Goal: Information Seeking & Learning: Learn about a topic

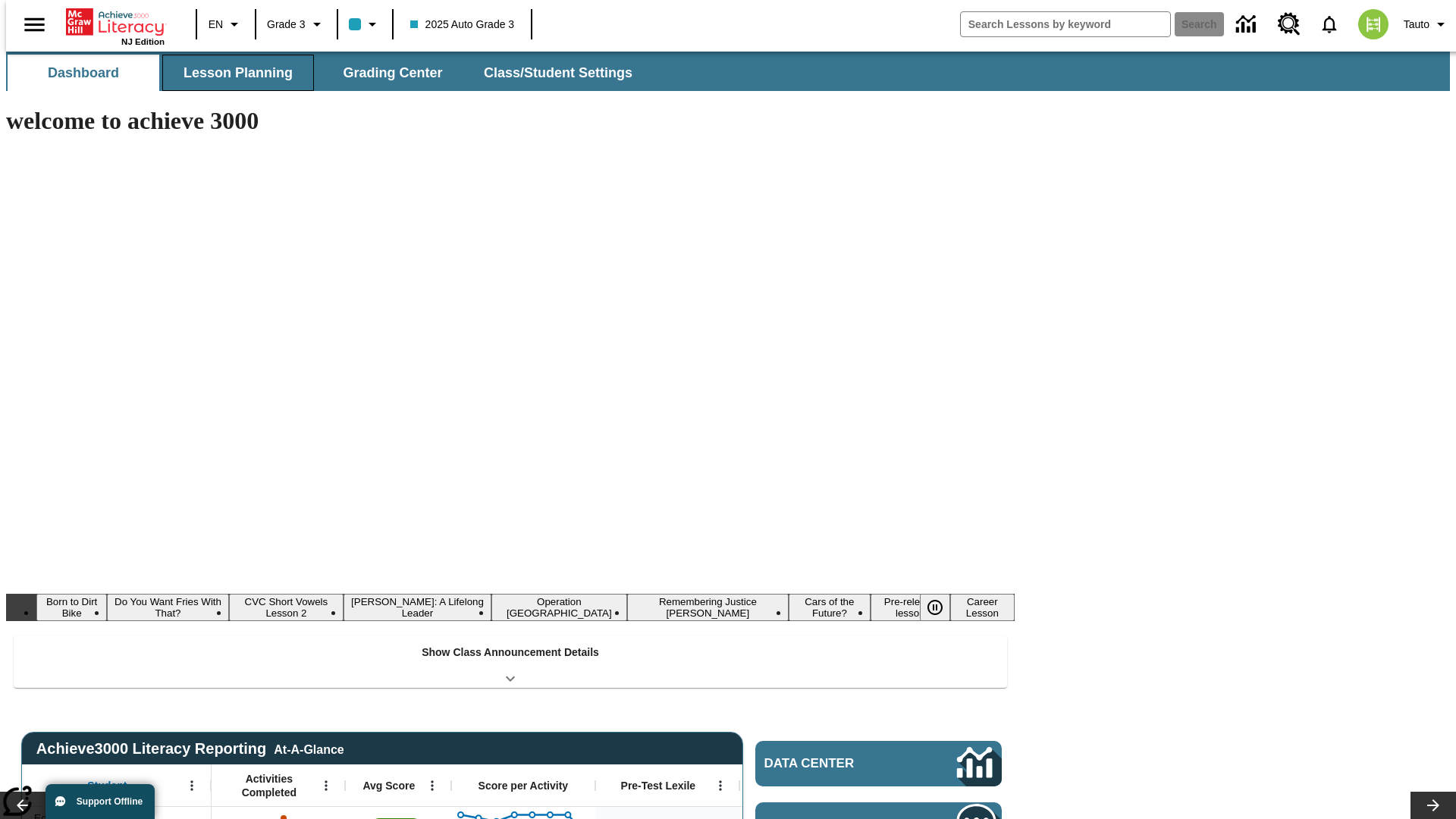
click at [232, 72] on button "Lesson Planning" at bounding box center [238, 73] width 152 height 37
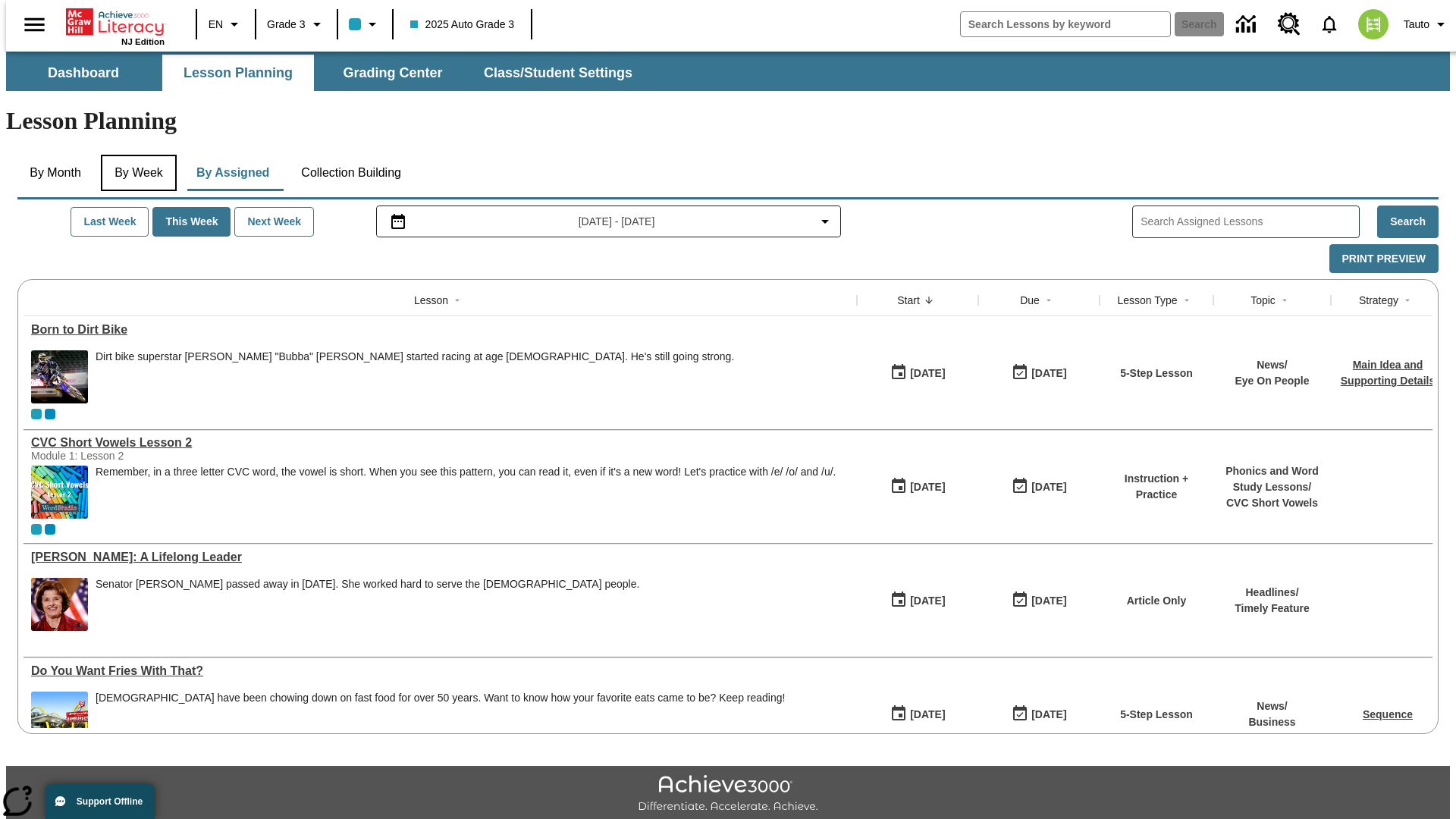
click at [136, 155] on button "By Week" at bounding box center [138, 173] width 76 height 37
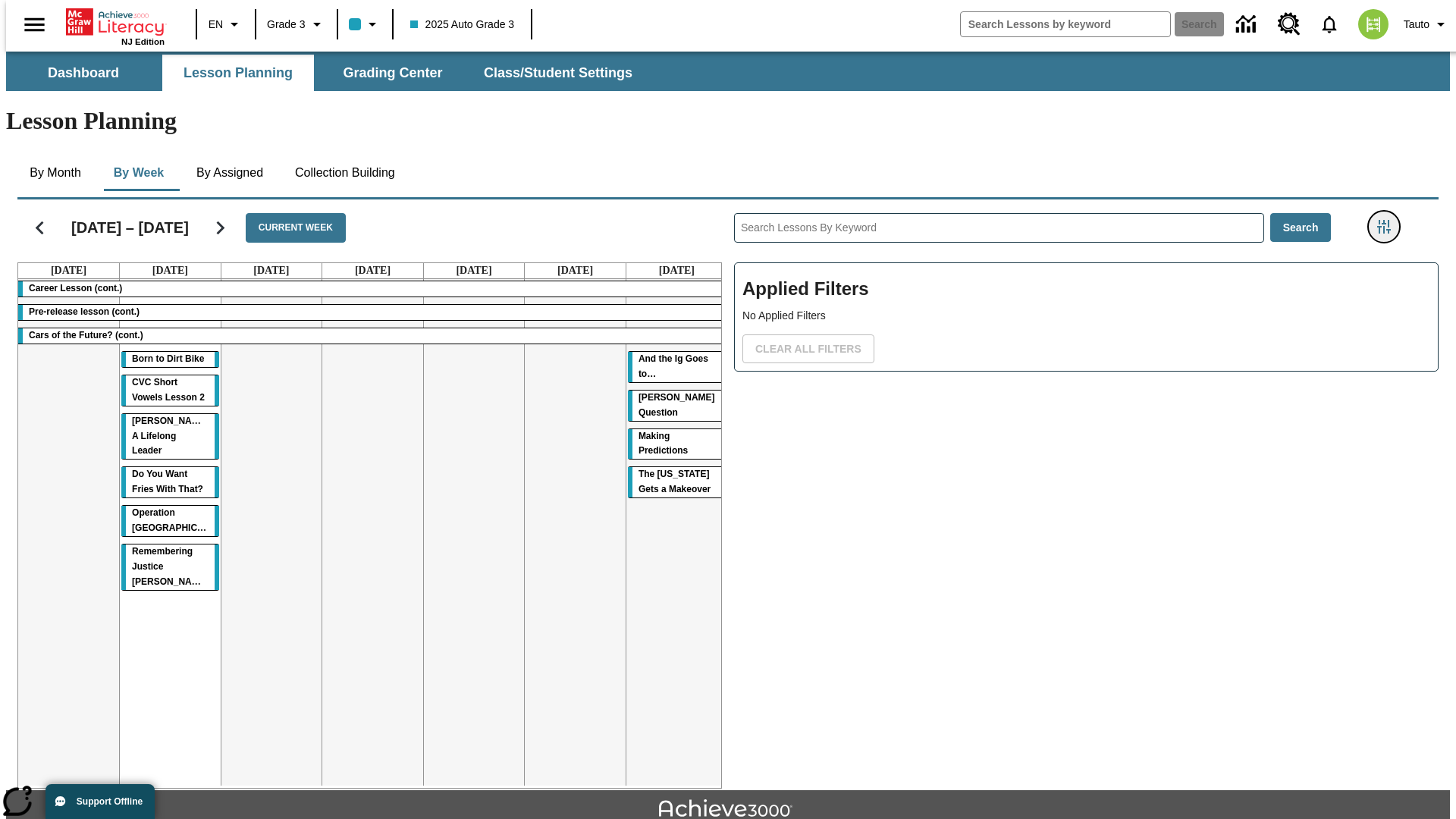
click at [1389, 220] on icon "Filters Side menu" at bounding box center [1384, 226] width 13 height 13
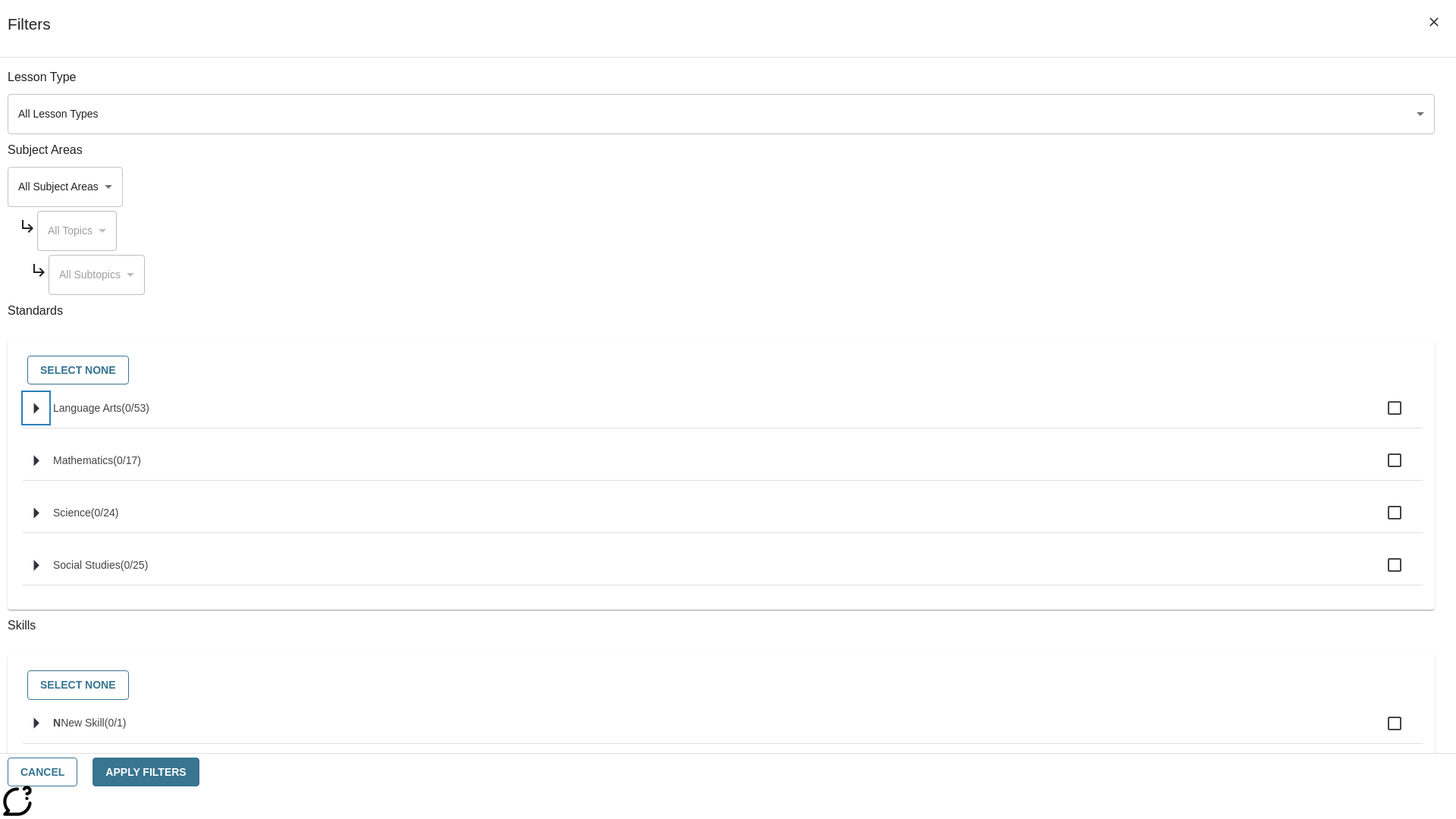
click at [39, 414] on icon "Select standards" at bounding box center [37, 409] width 5 height 12
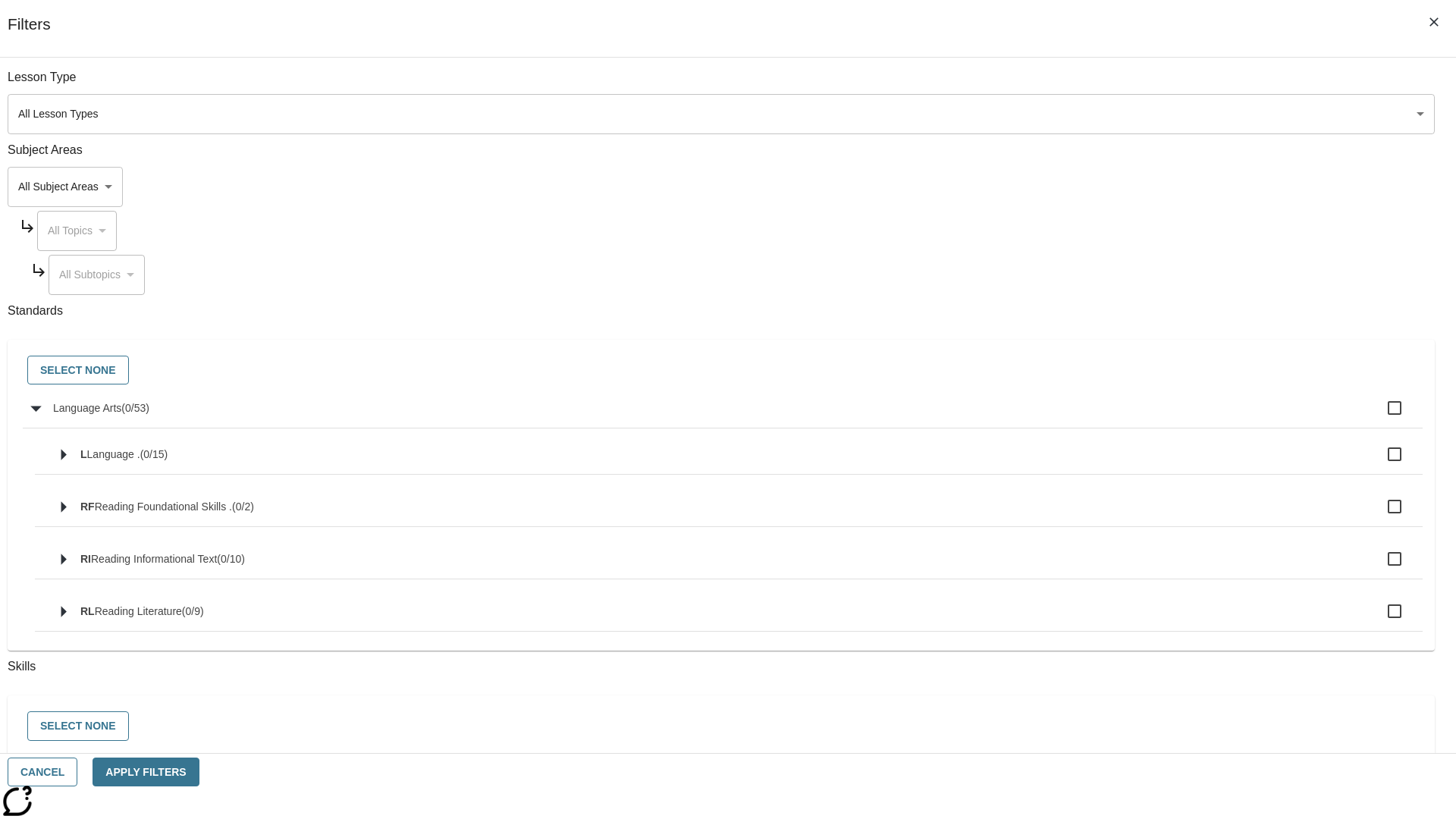
click at [1102, 416] on label "Language Arts ( 0 / 53 )" at bounding box center [732, 408] width 1357 height 32
click at [1379, 416] on input "Language Arts ( 0 / 53 )" at bounding box center [1394, 408] width 32 height 32
checkbox input "true"
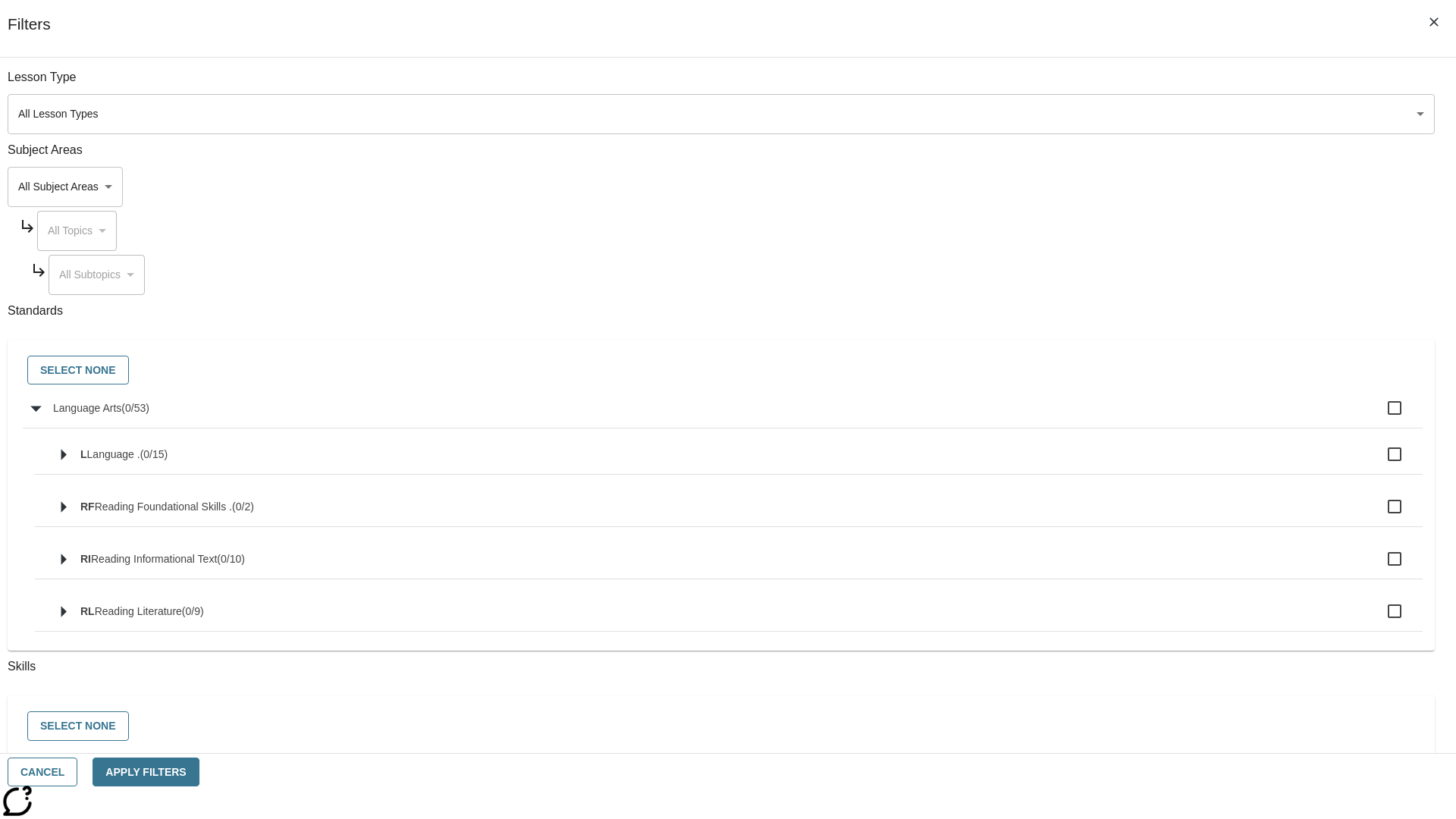
checkbox input "true"
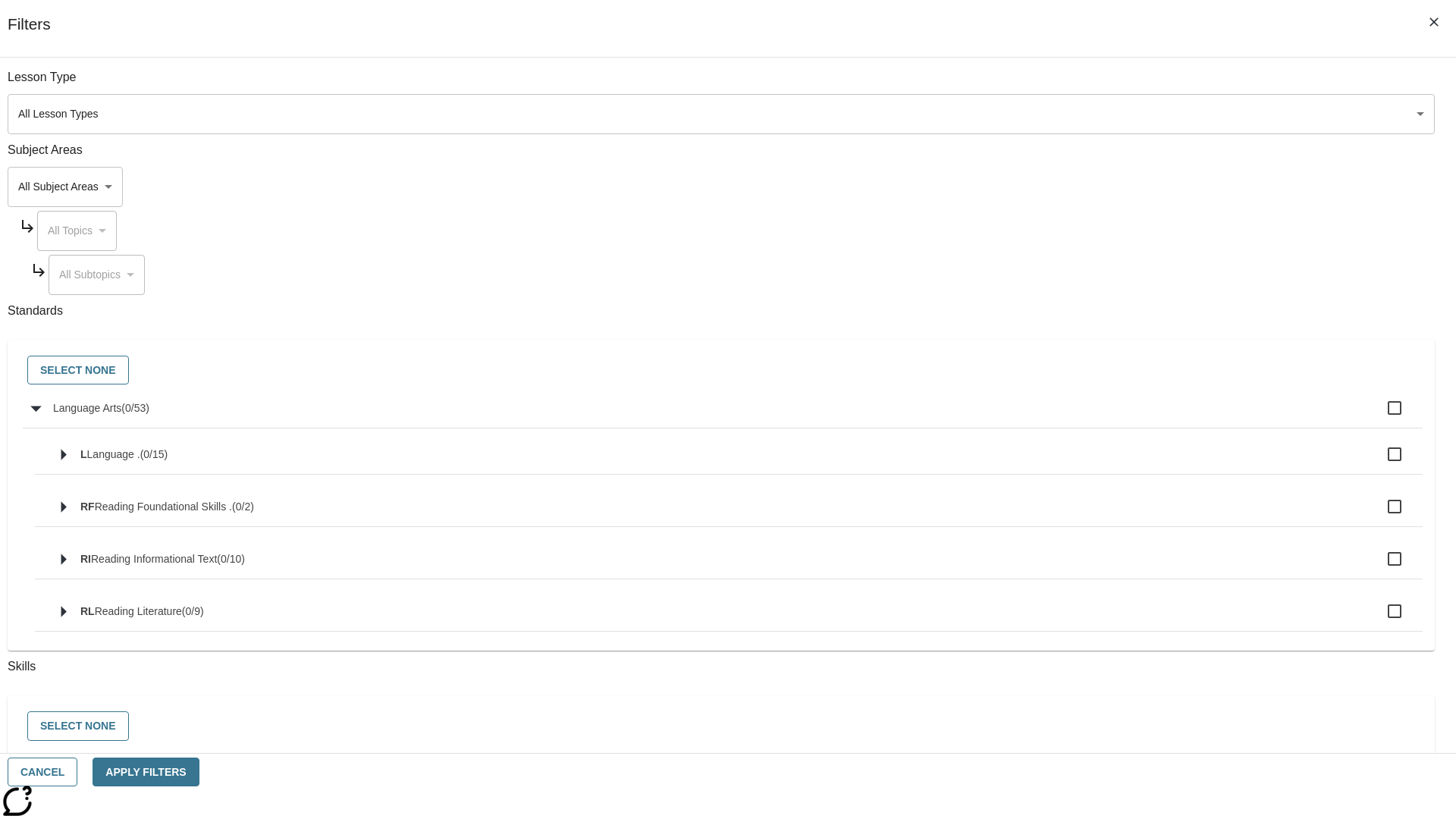
checkbox input "true"
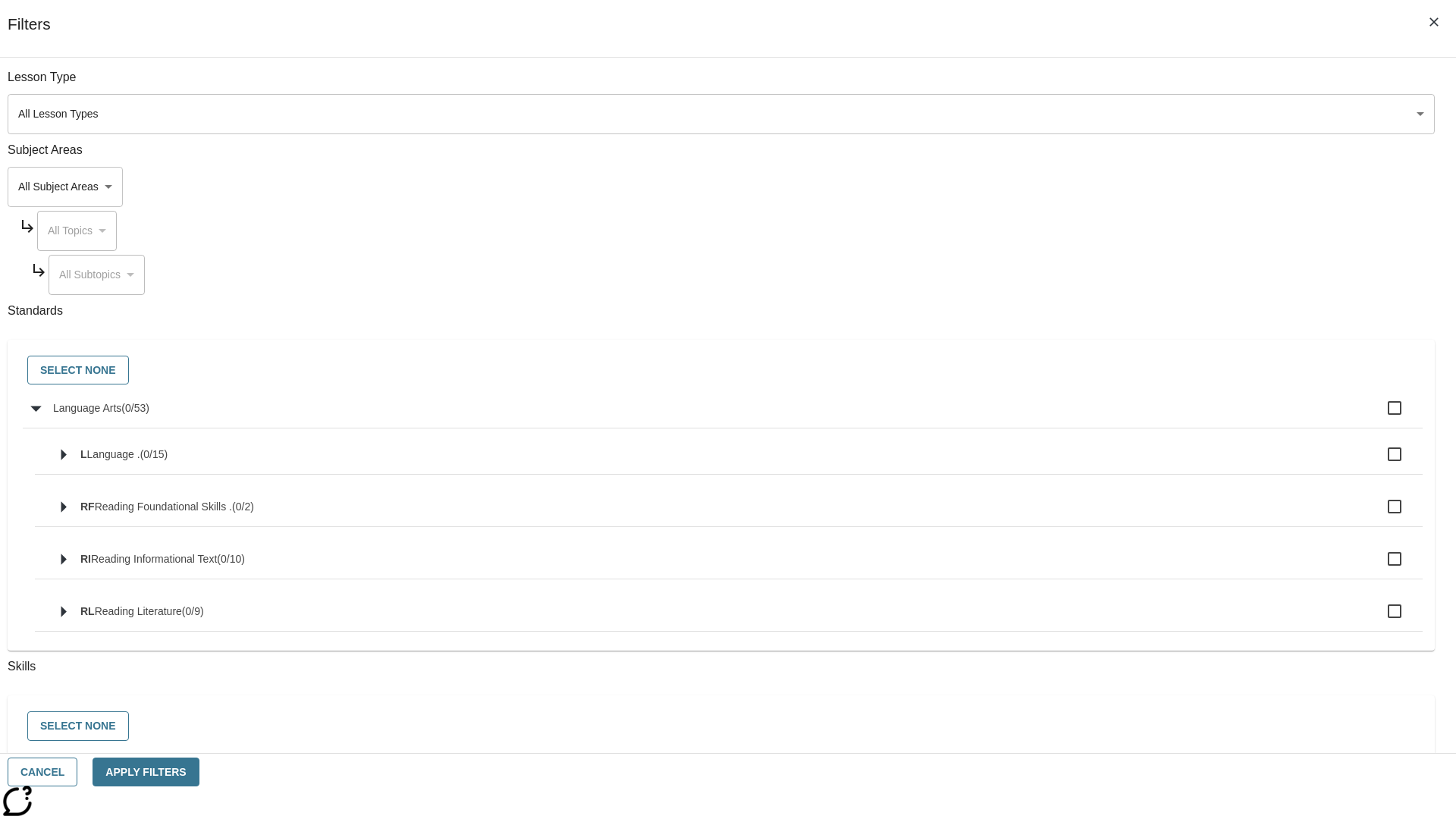
checkbox input "true"
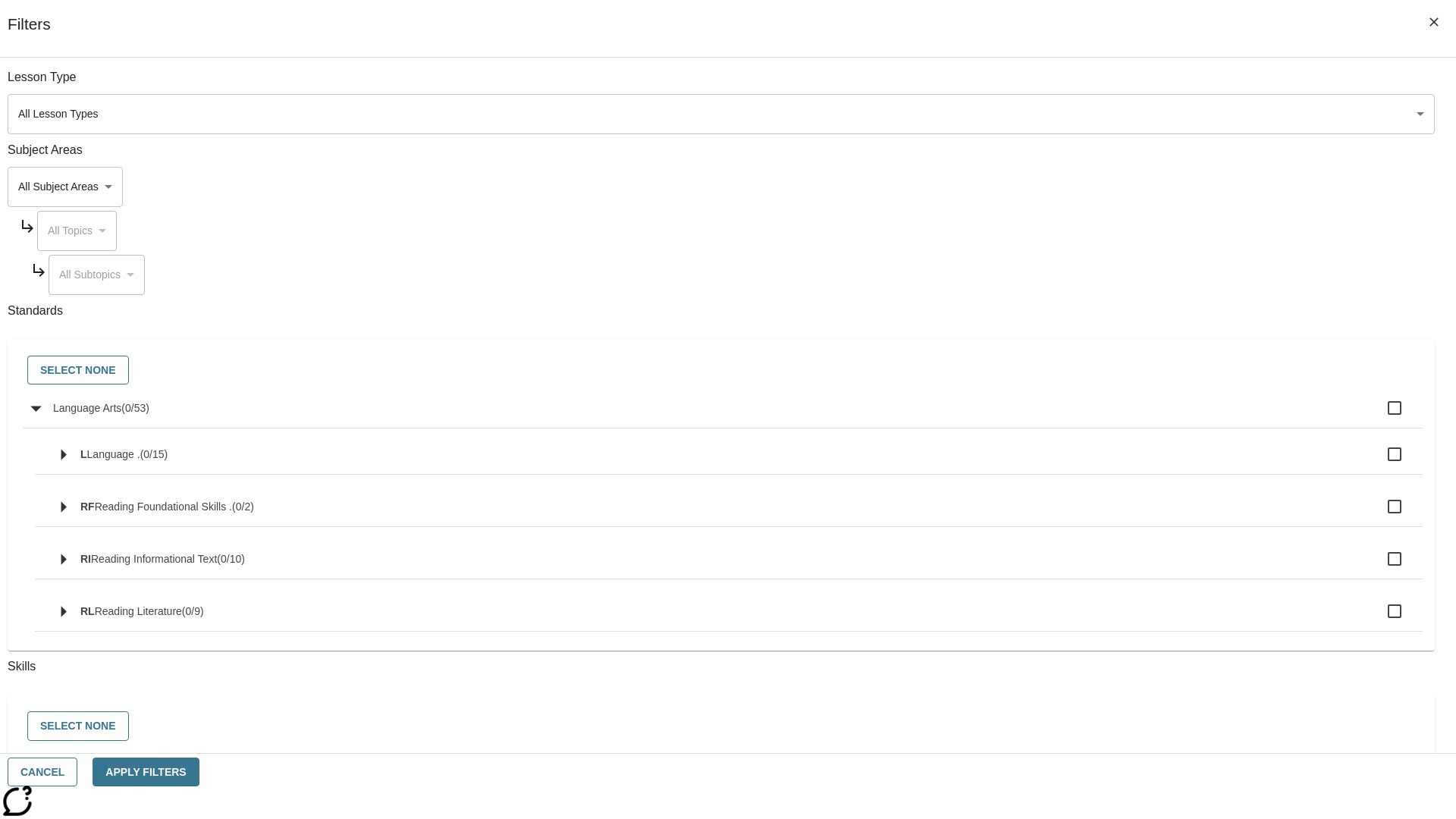
checkbox input "true"
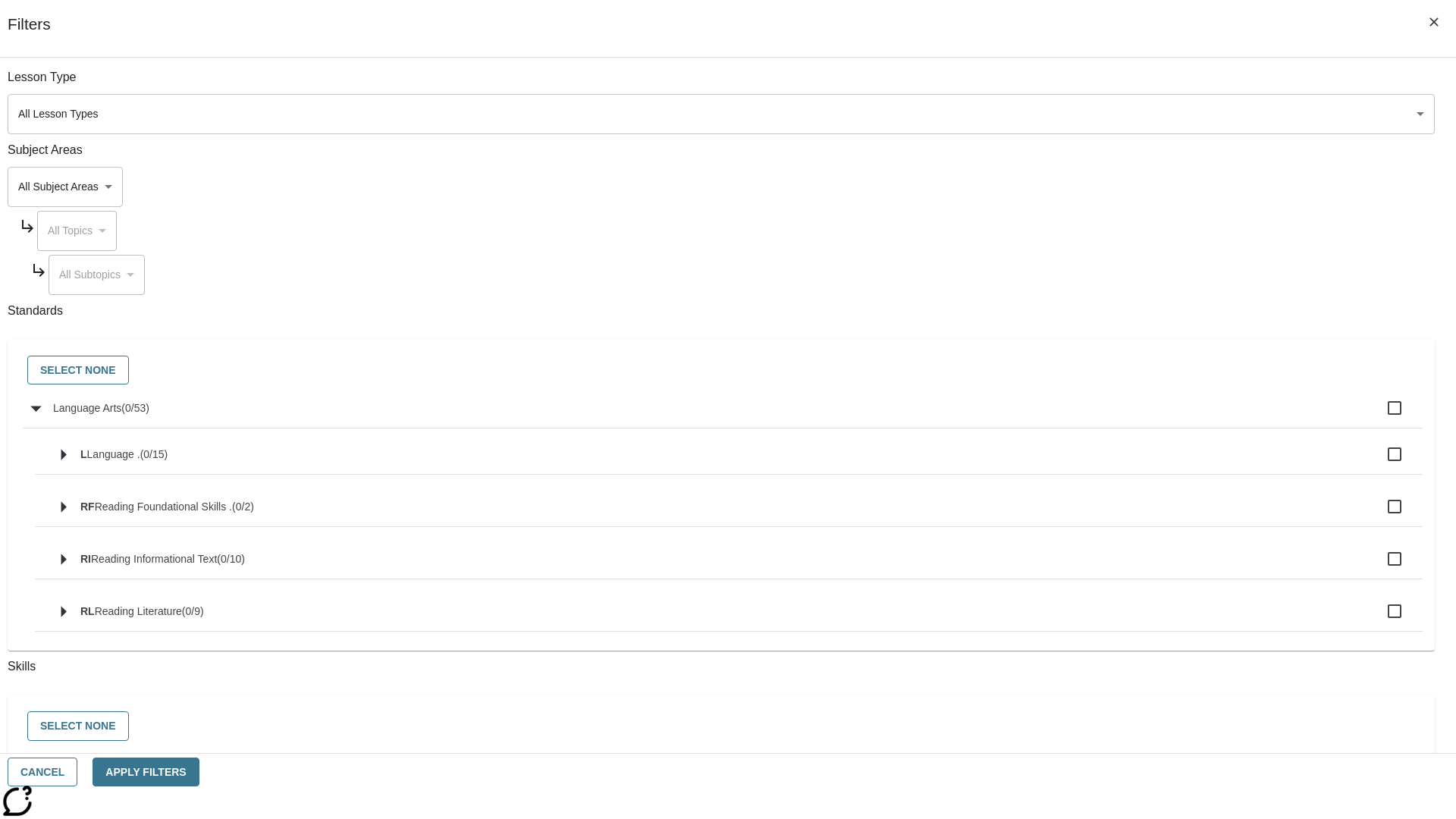
checkbox input "true"
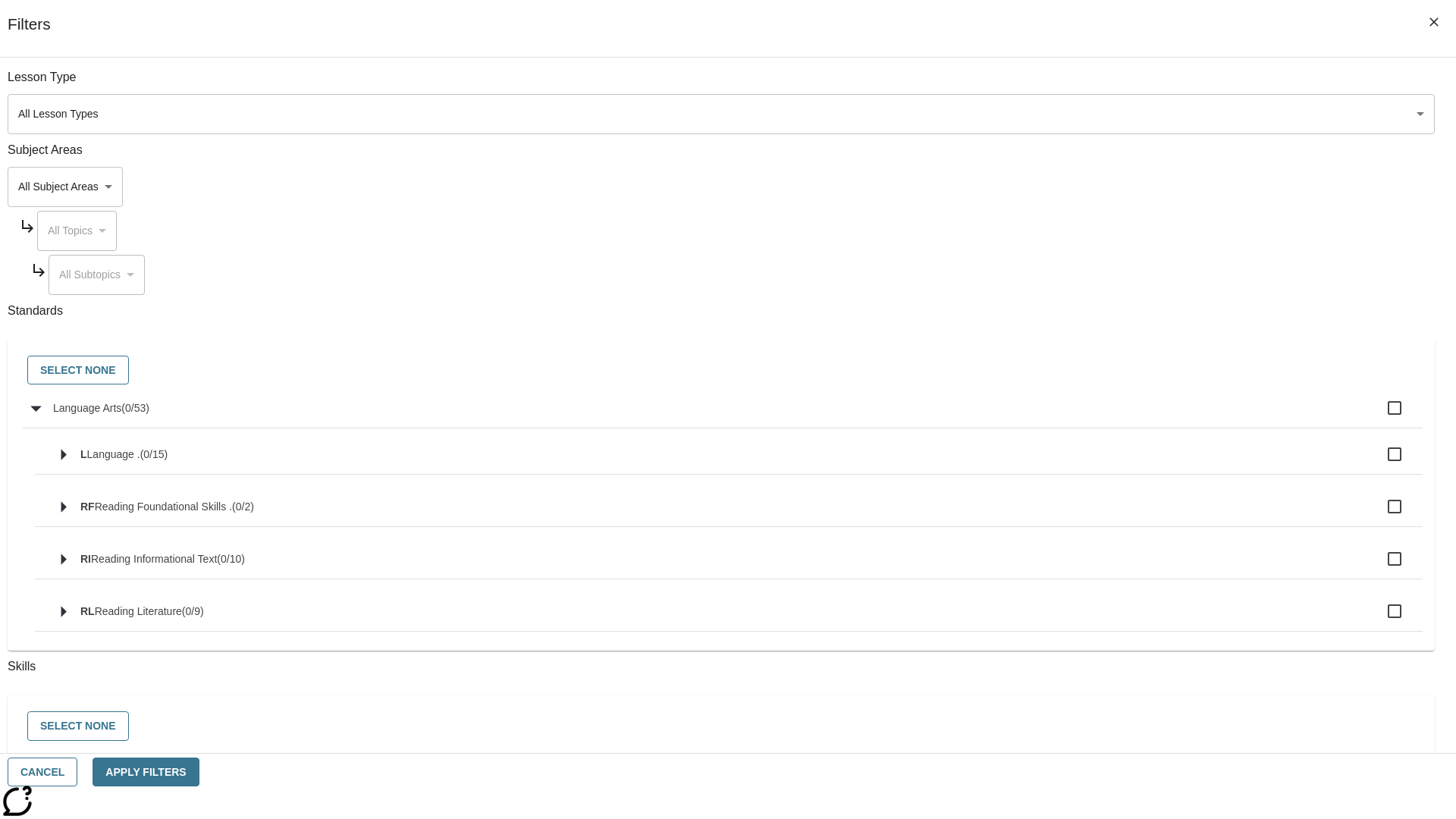
checkbox input "true"
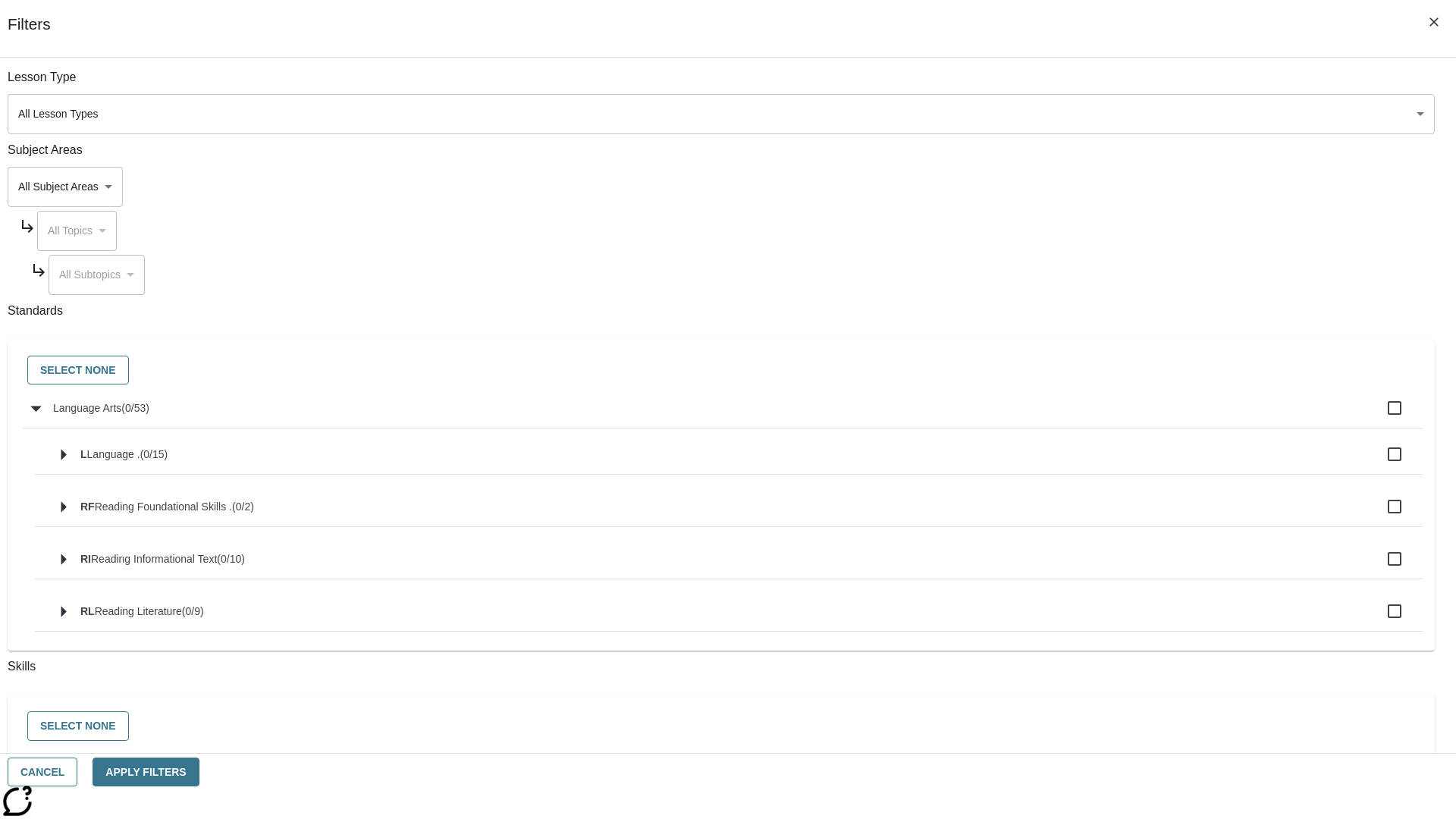
checkbox input "true"
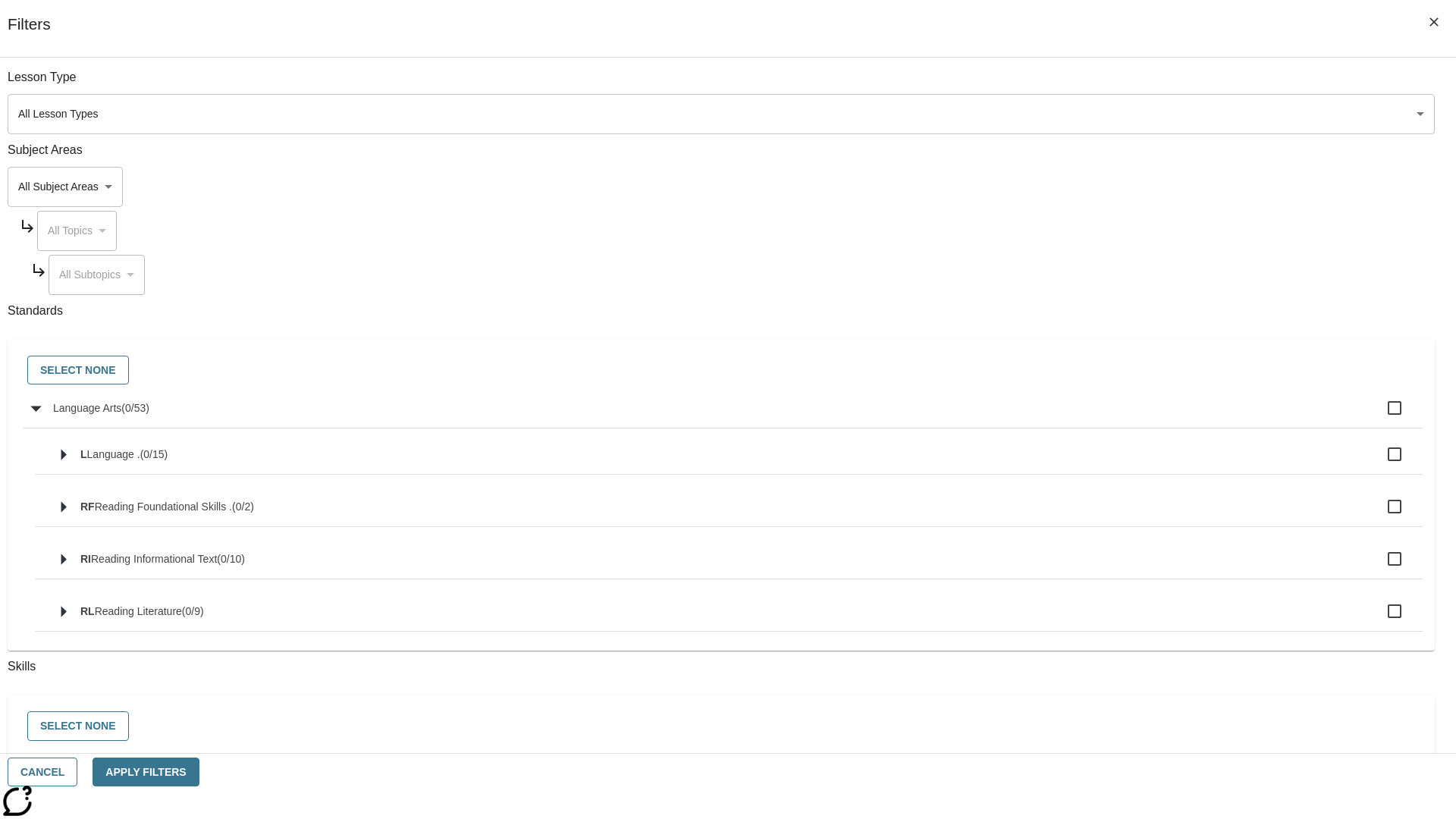
checkbox input "true"
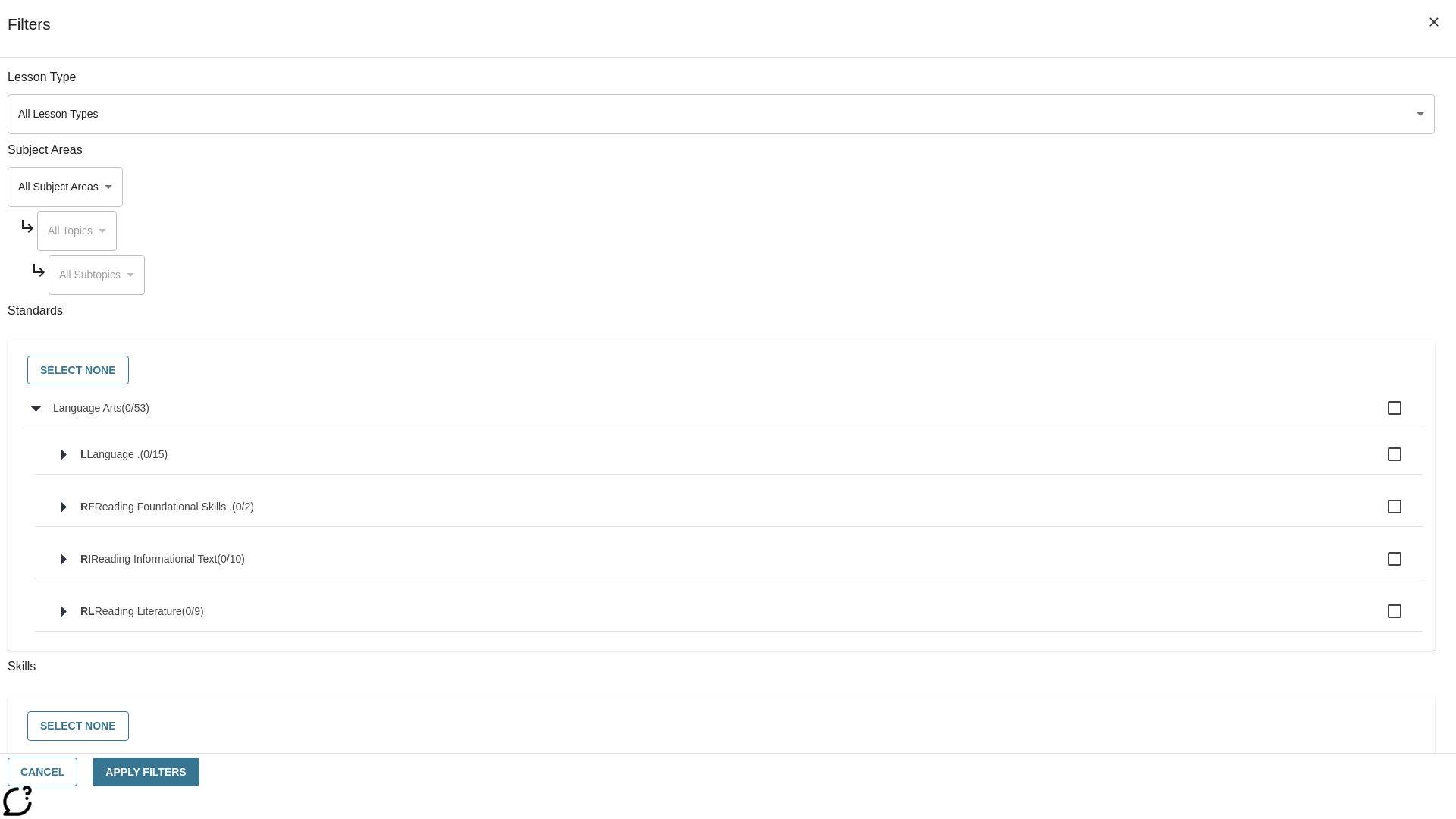
checkbox input "true"
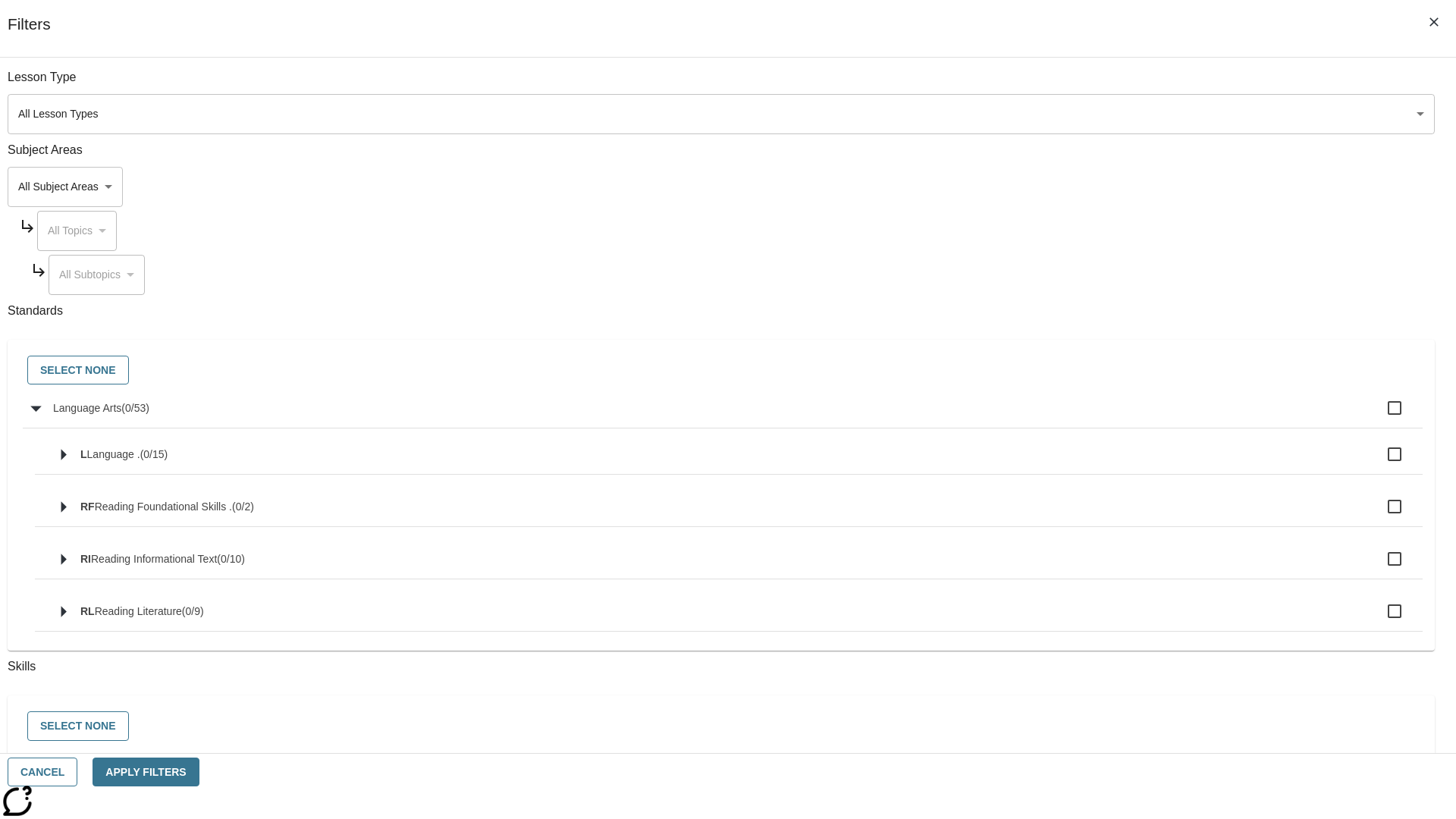
checkbox input "true"
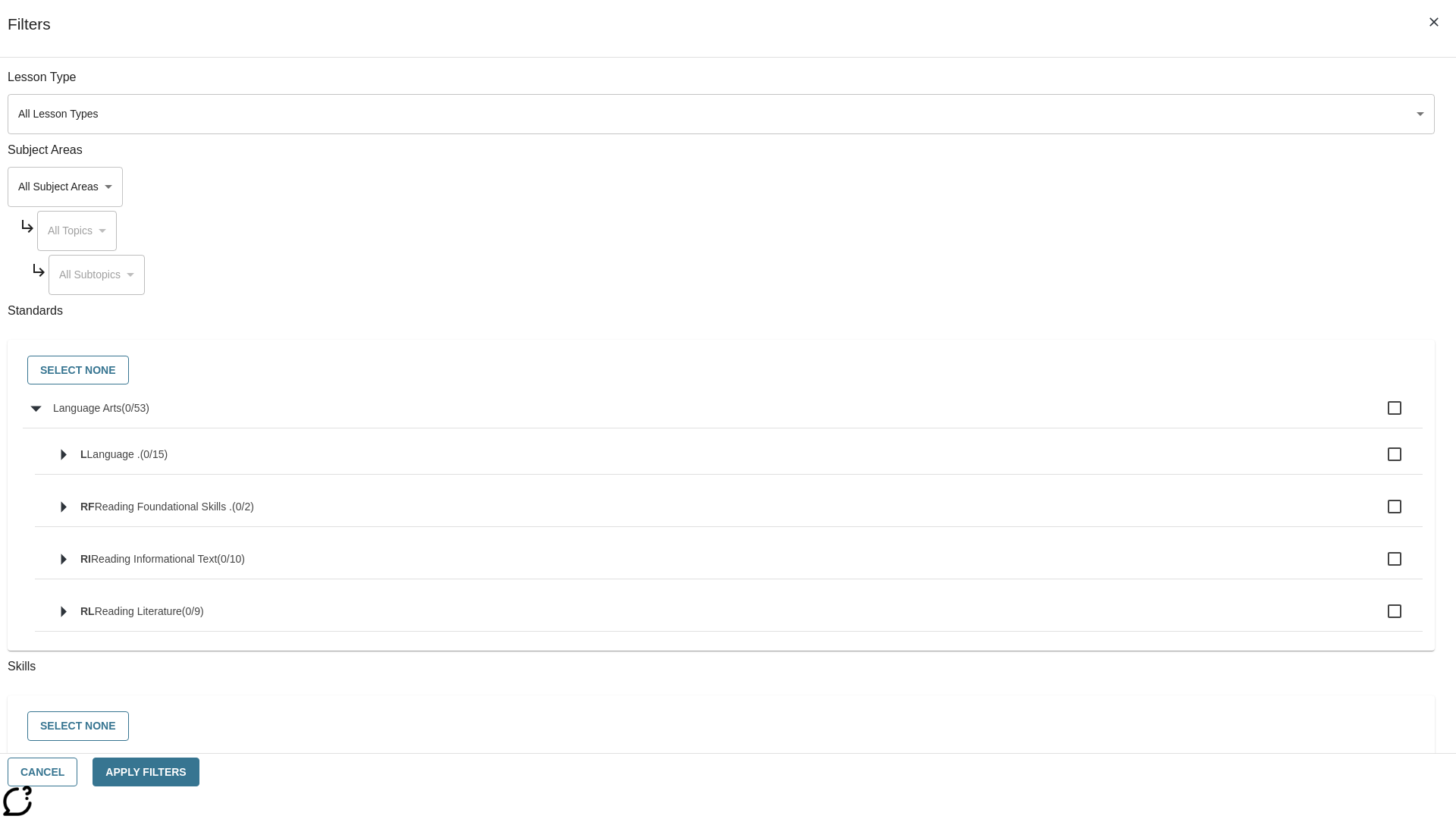
checkbox input "true"
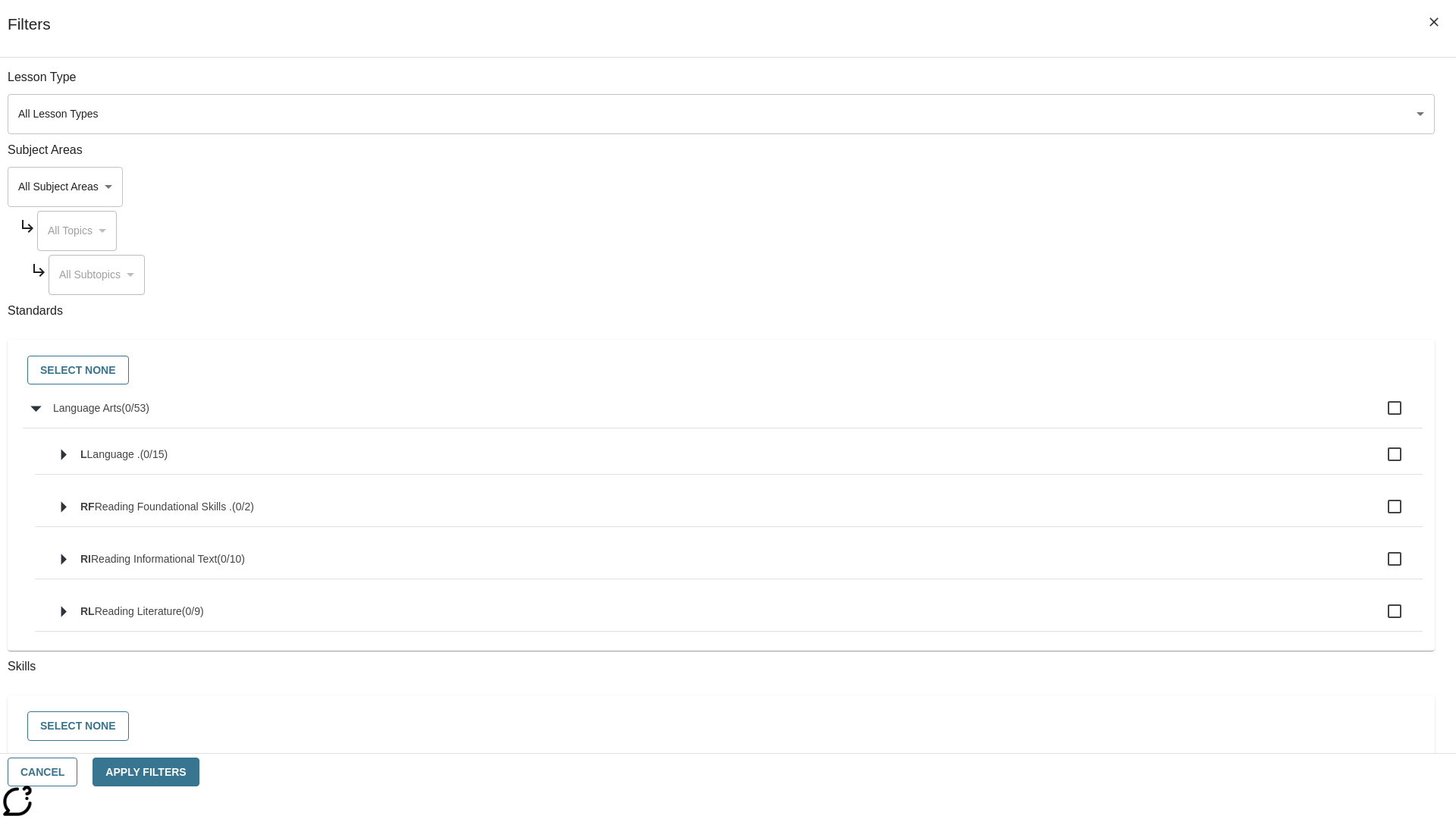
checkbox input "true"
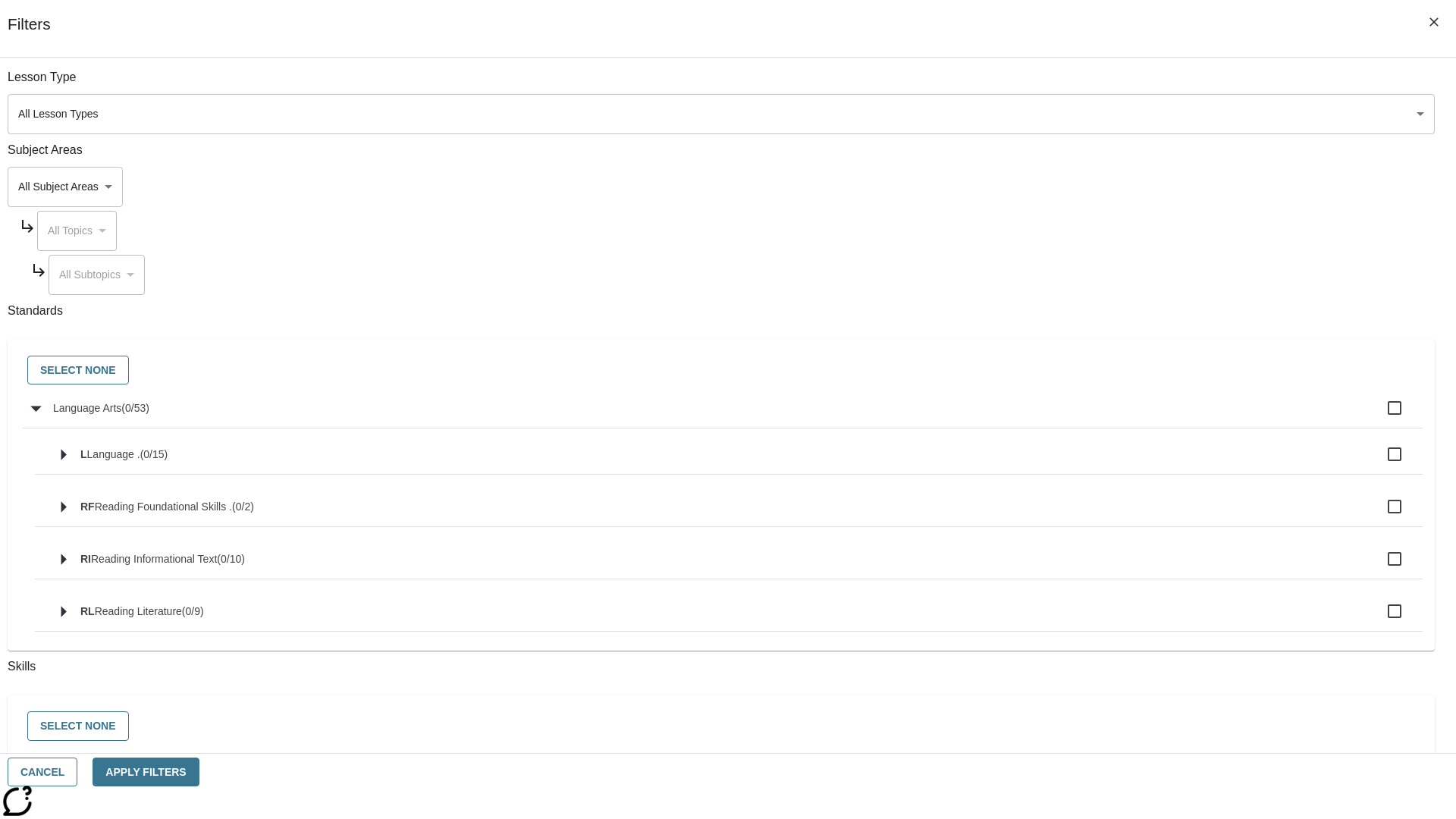
checkbox input "true"
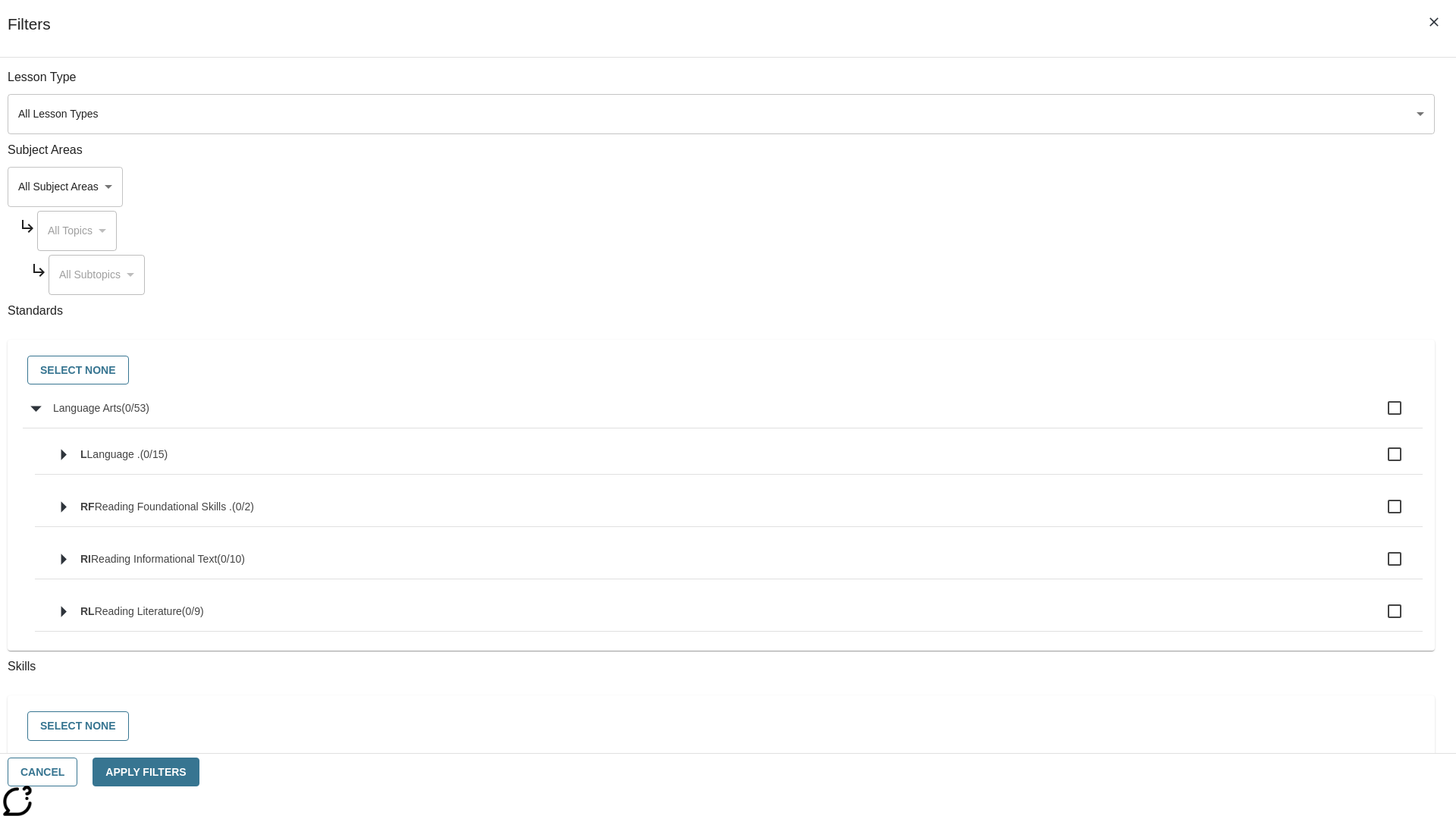
checkbox input "true"
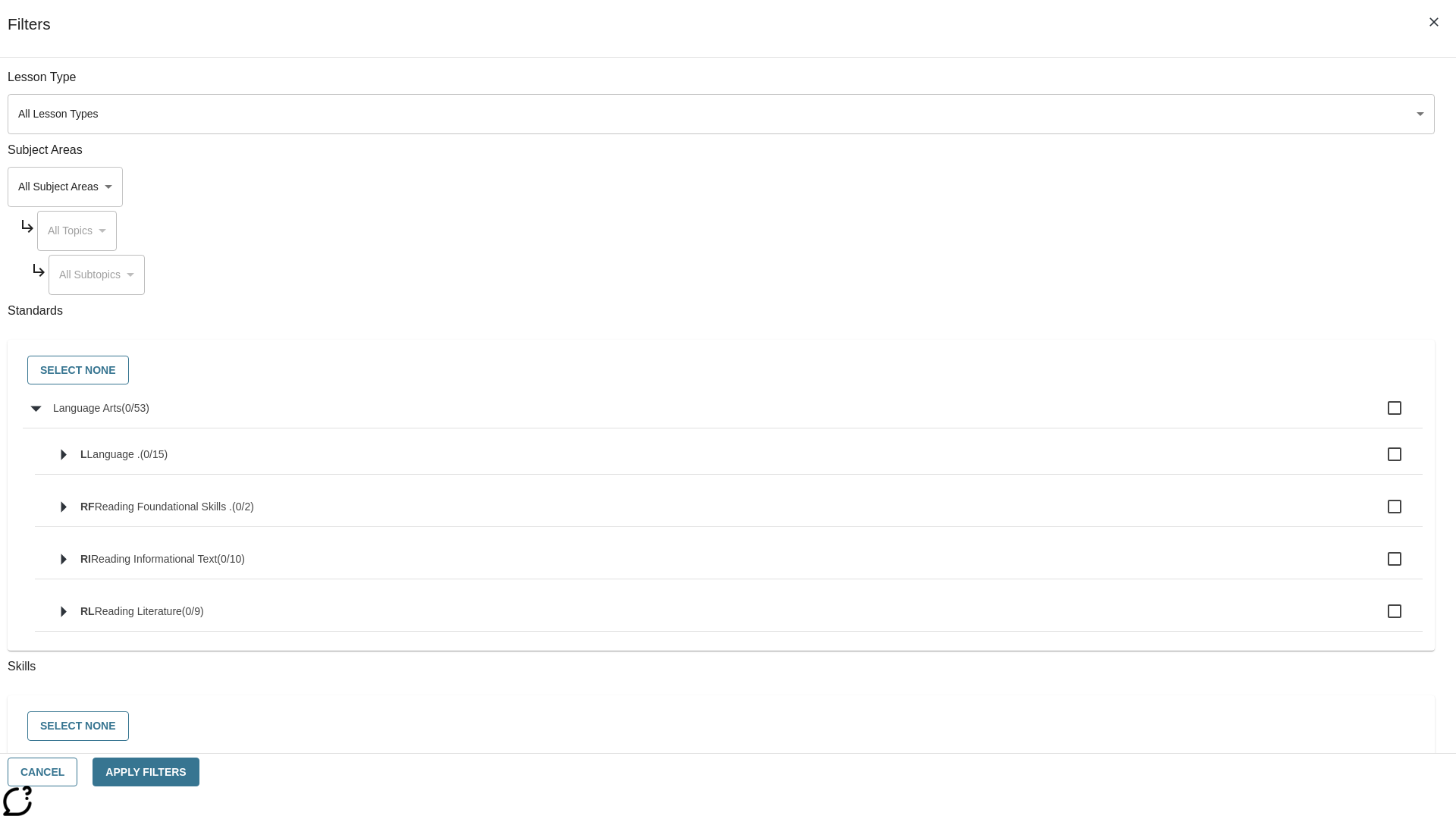
checkbox input "true"
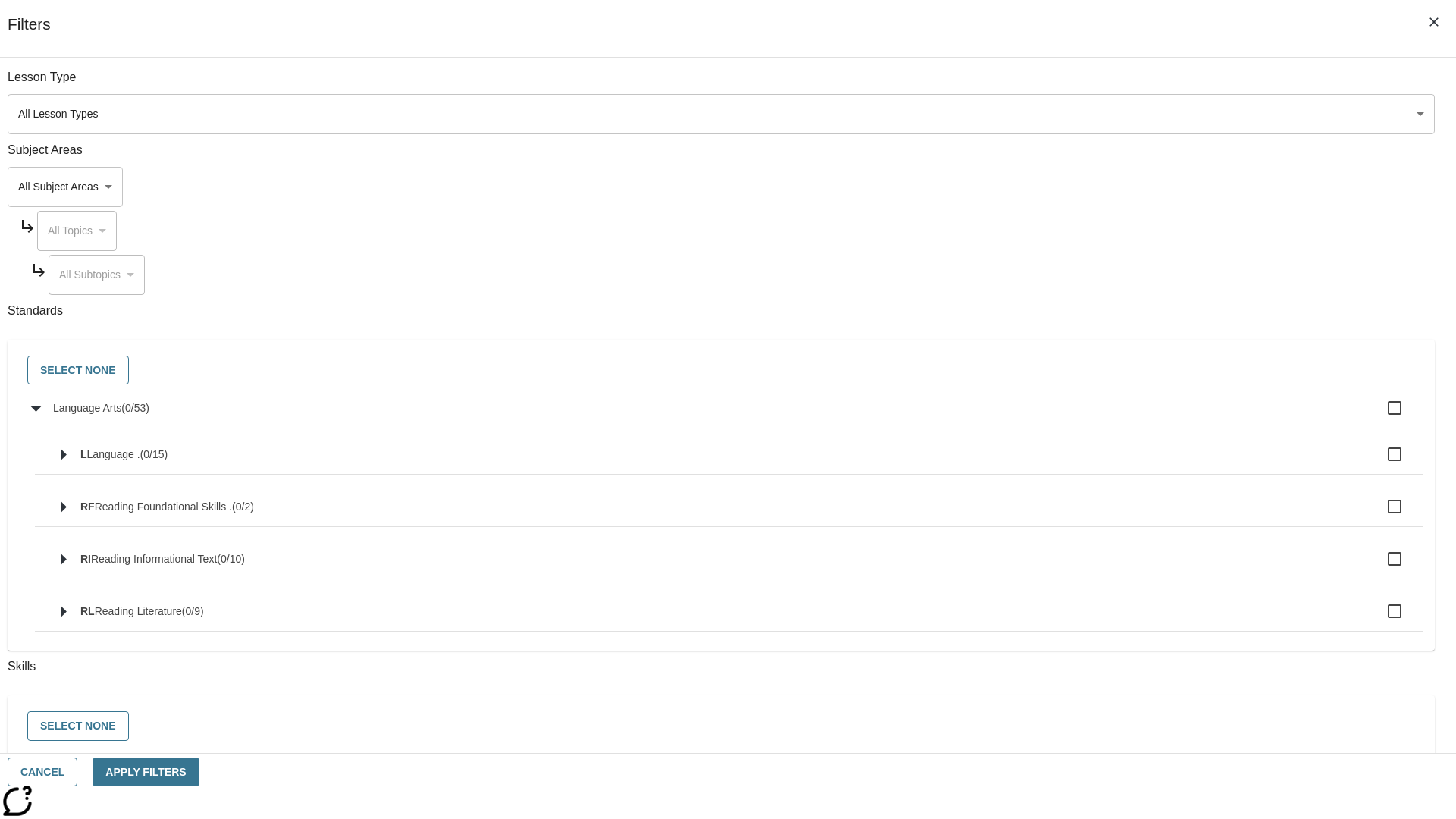
checkbox input "true"
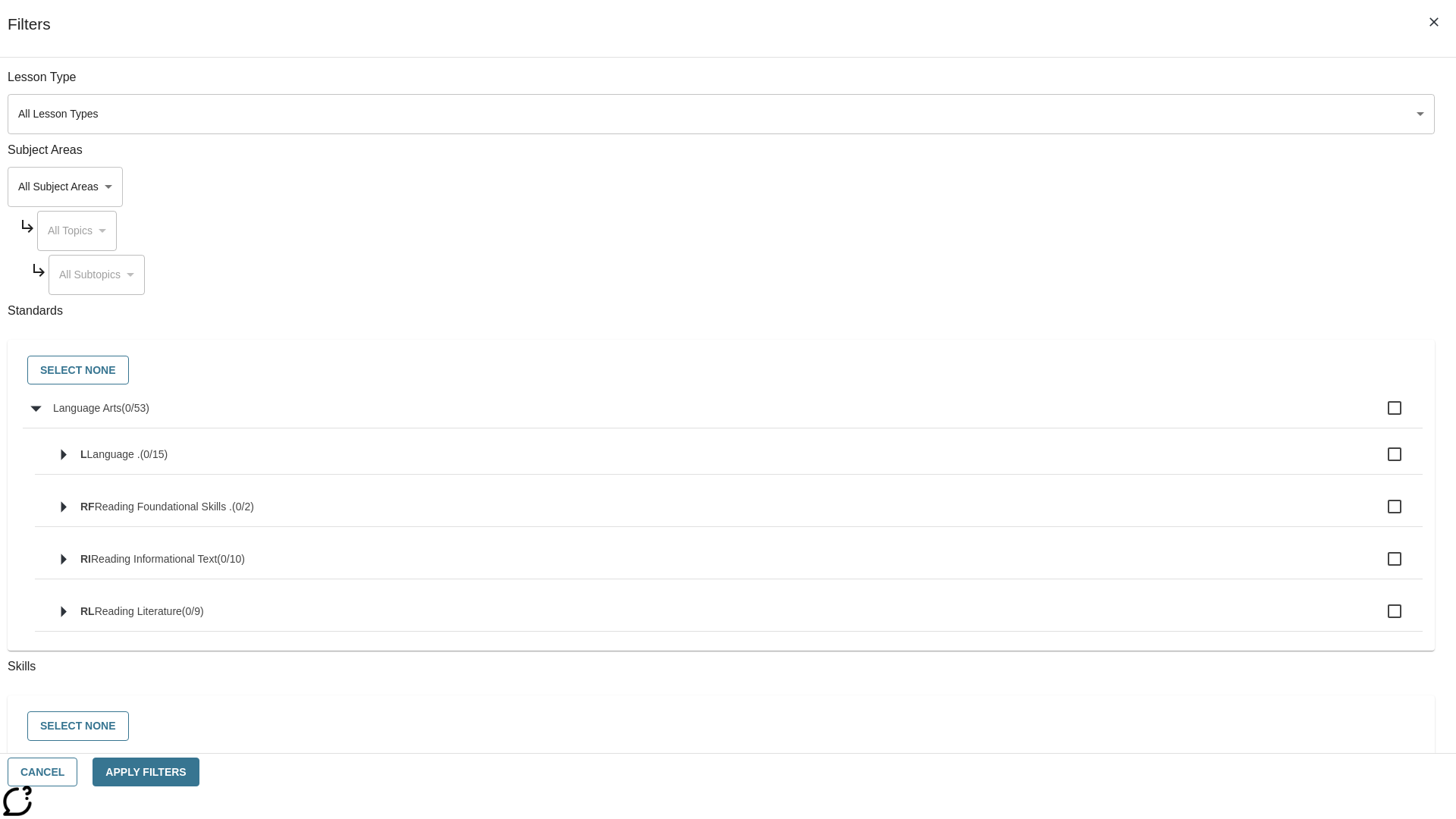
checkbox input "true"
click at [129, 370] on button "Select None" at bounding box center [78, 370] width 102 height 30
checkbox input "false"
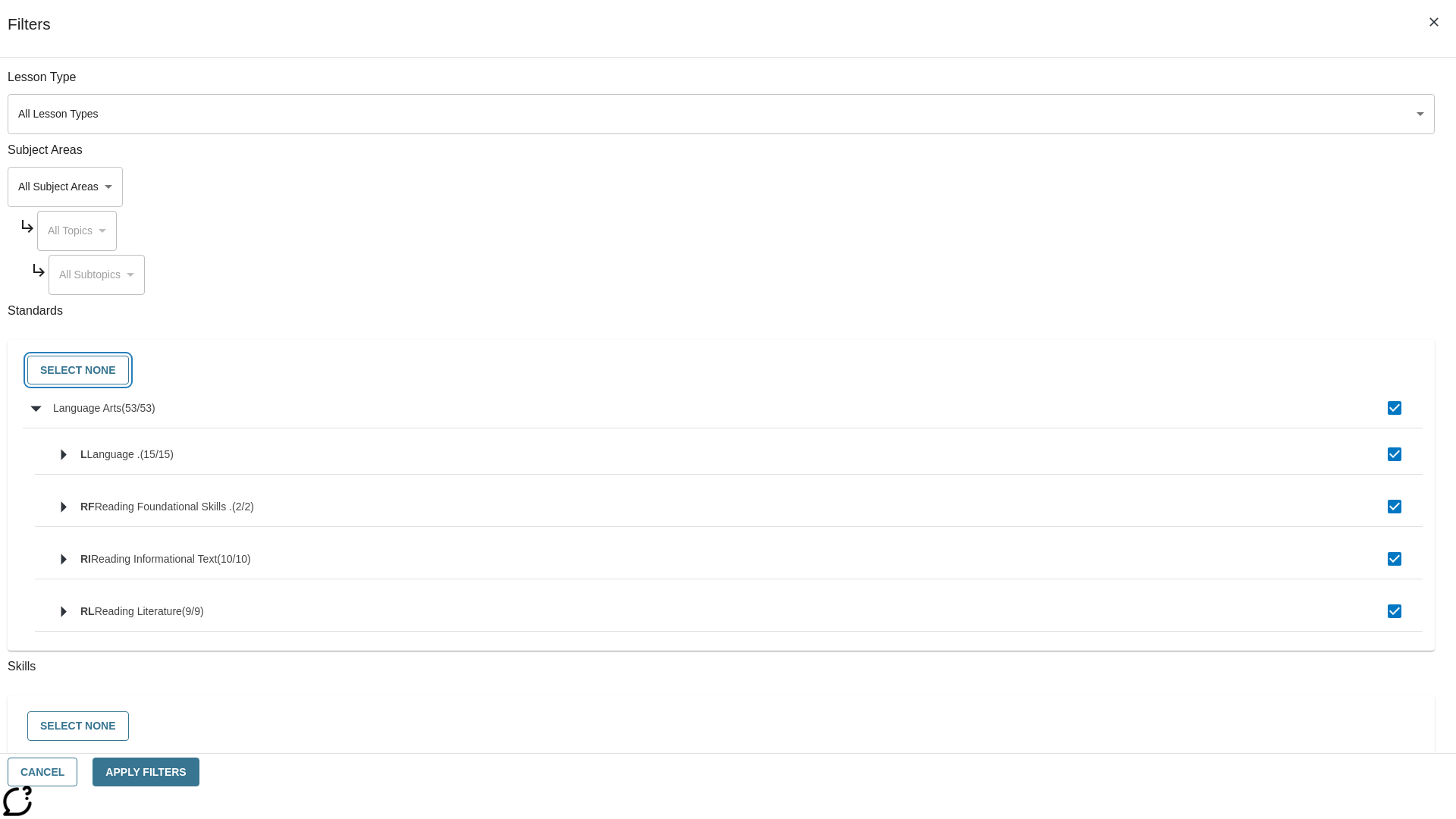
checkbox input "false"
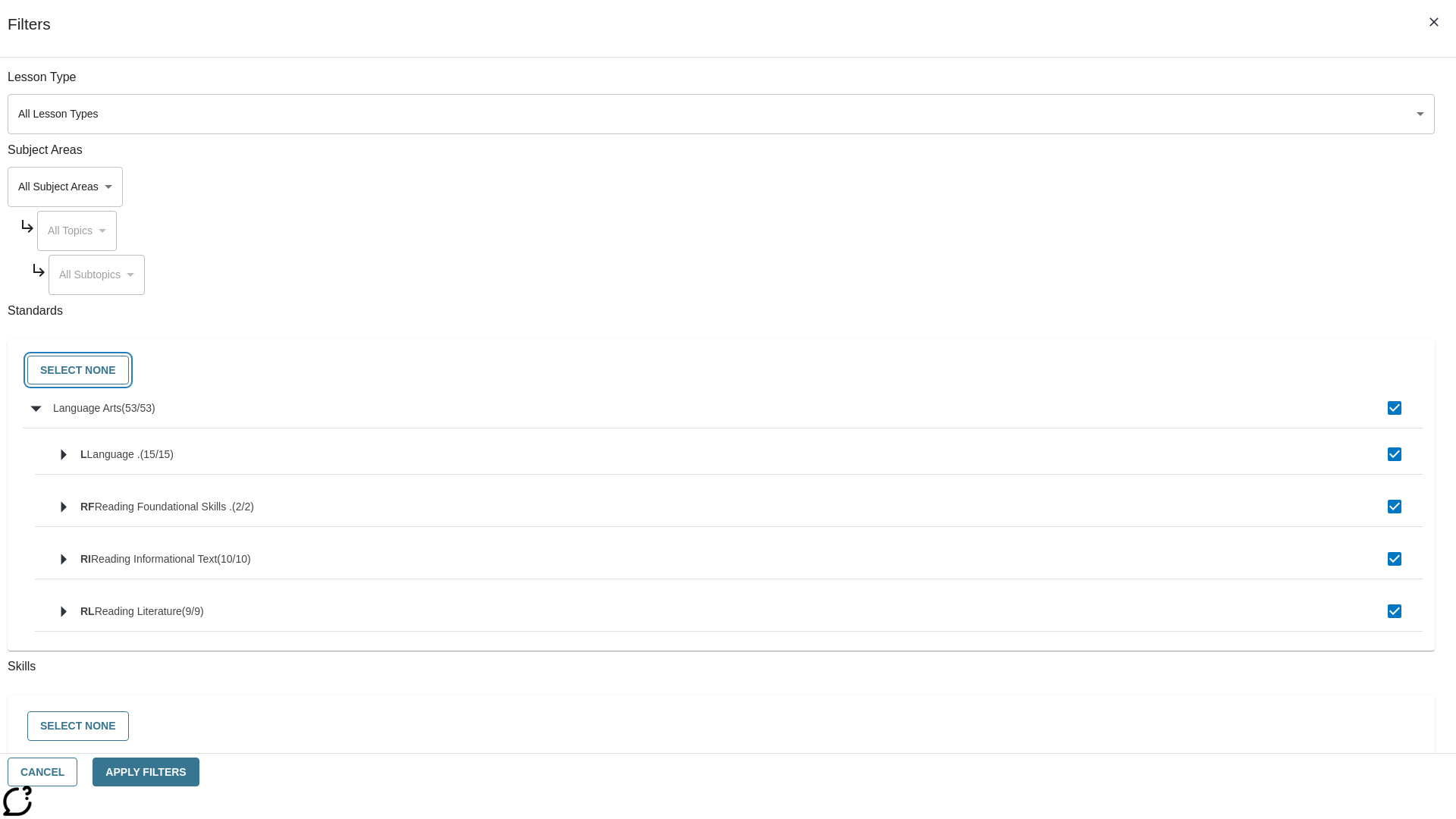
checkbox input "false"
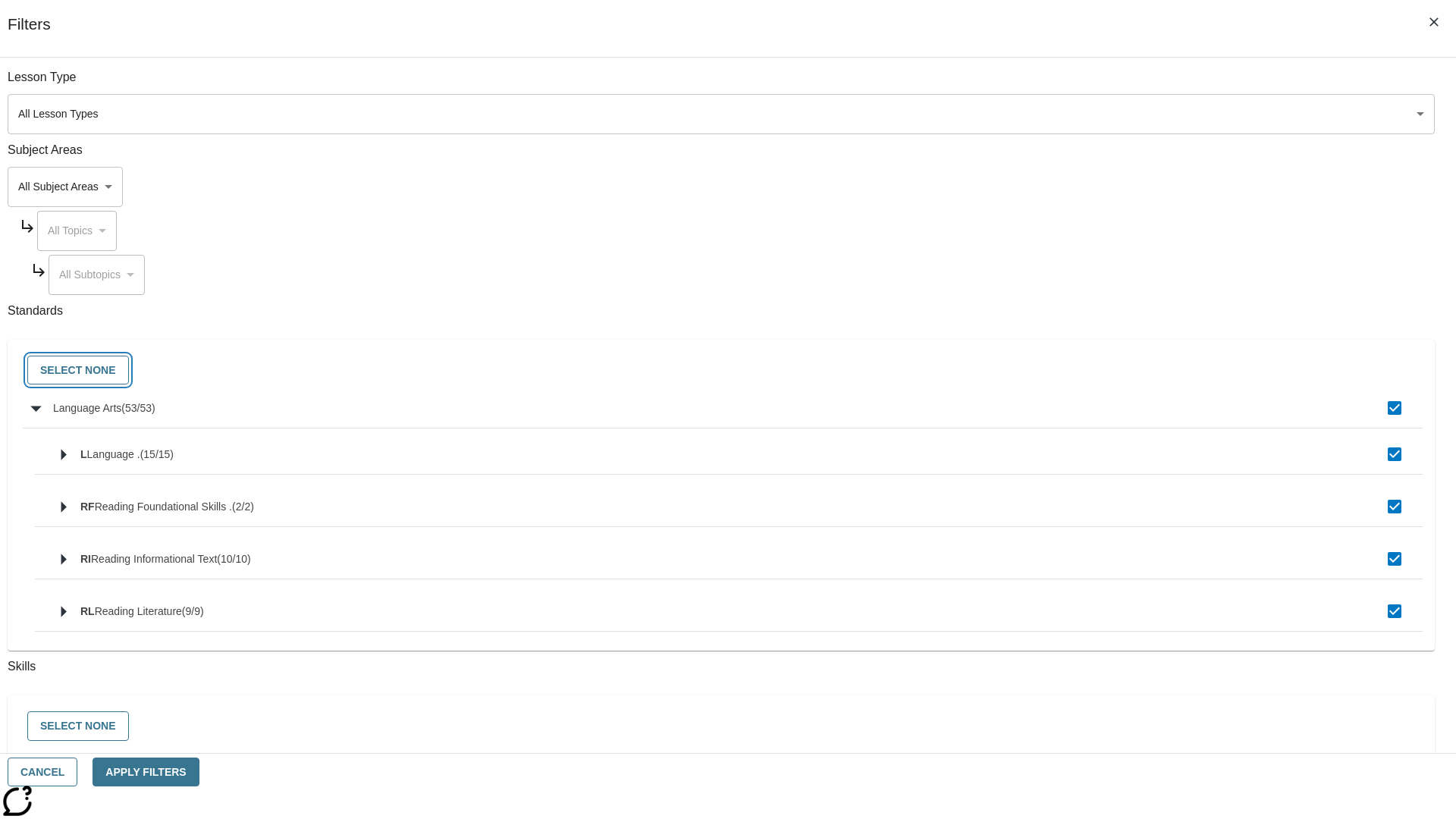
checkbox input "false"
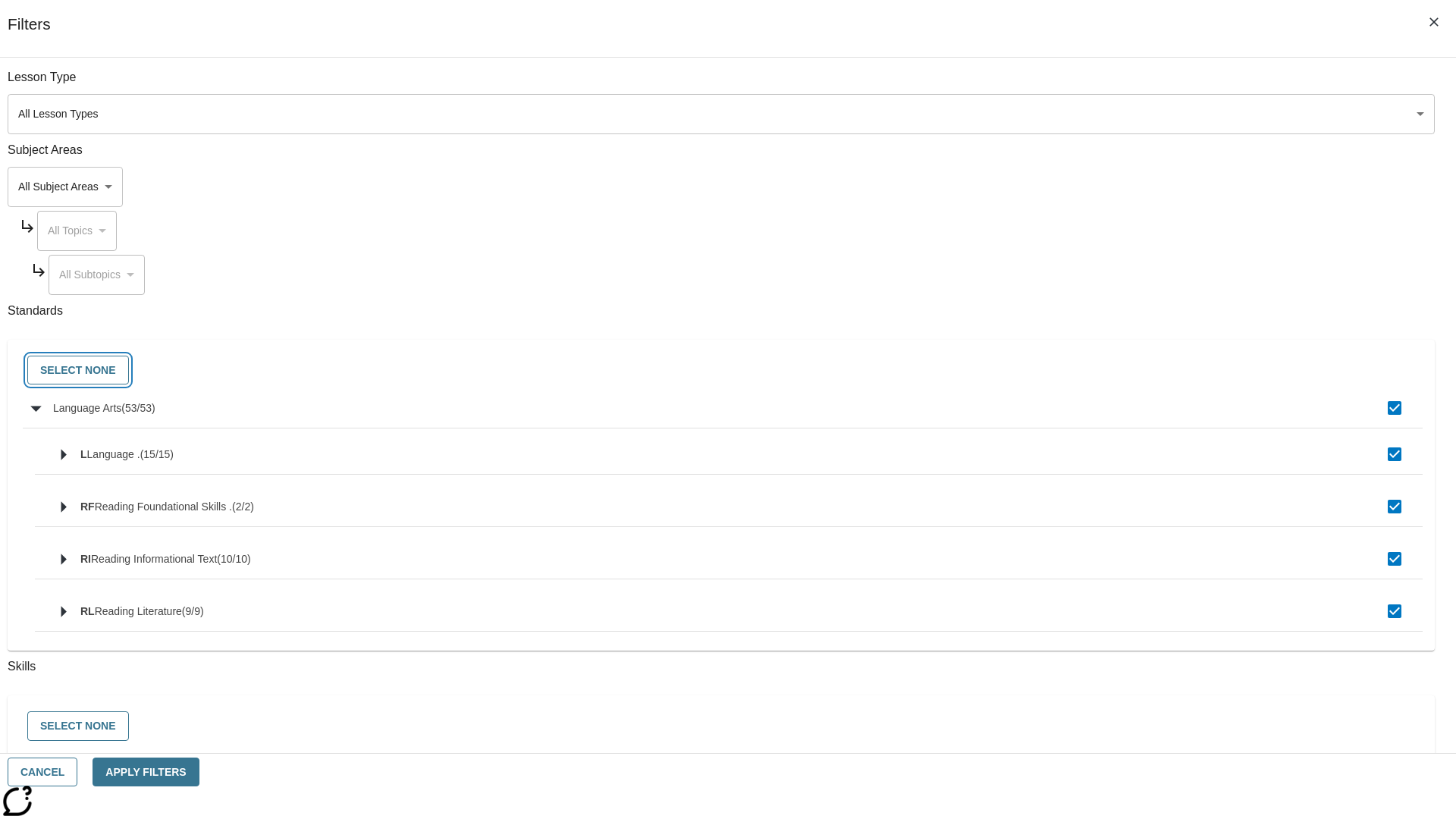
checkbox input "false"
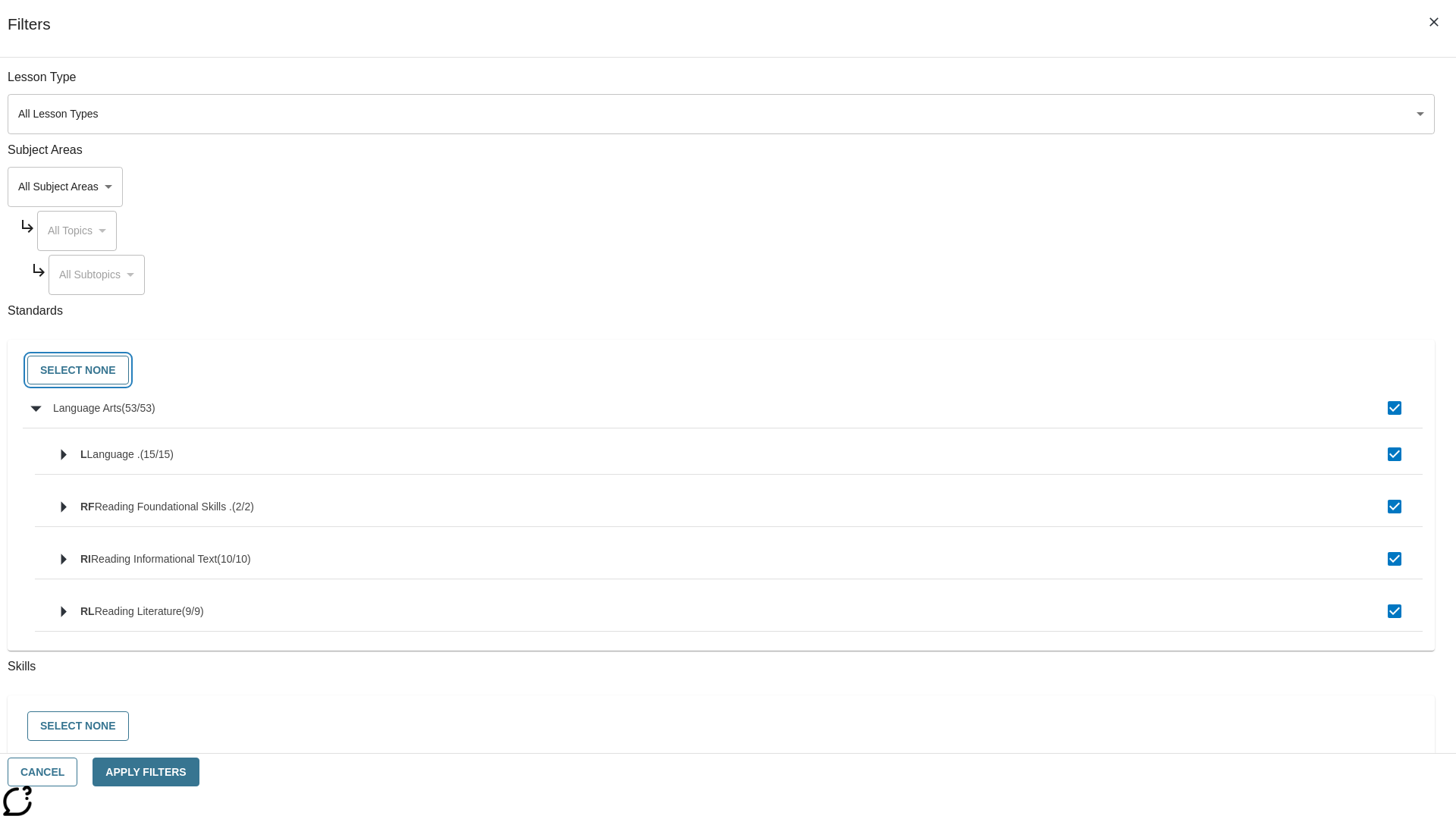
checkbox input "false"
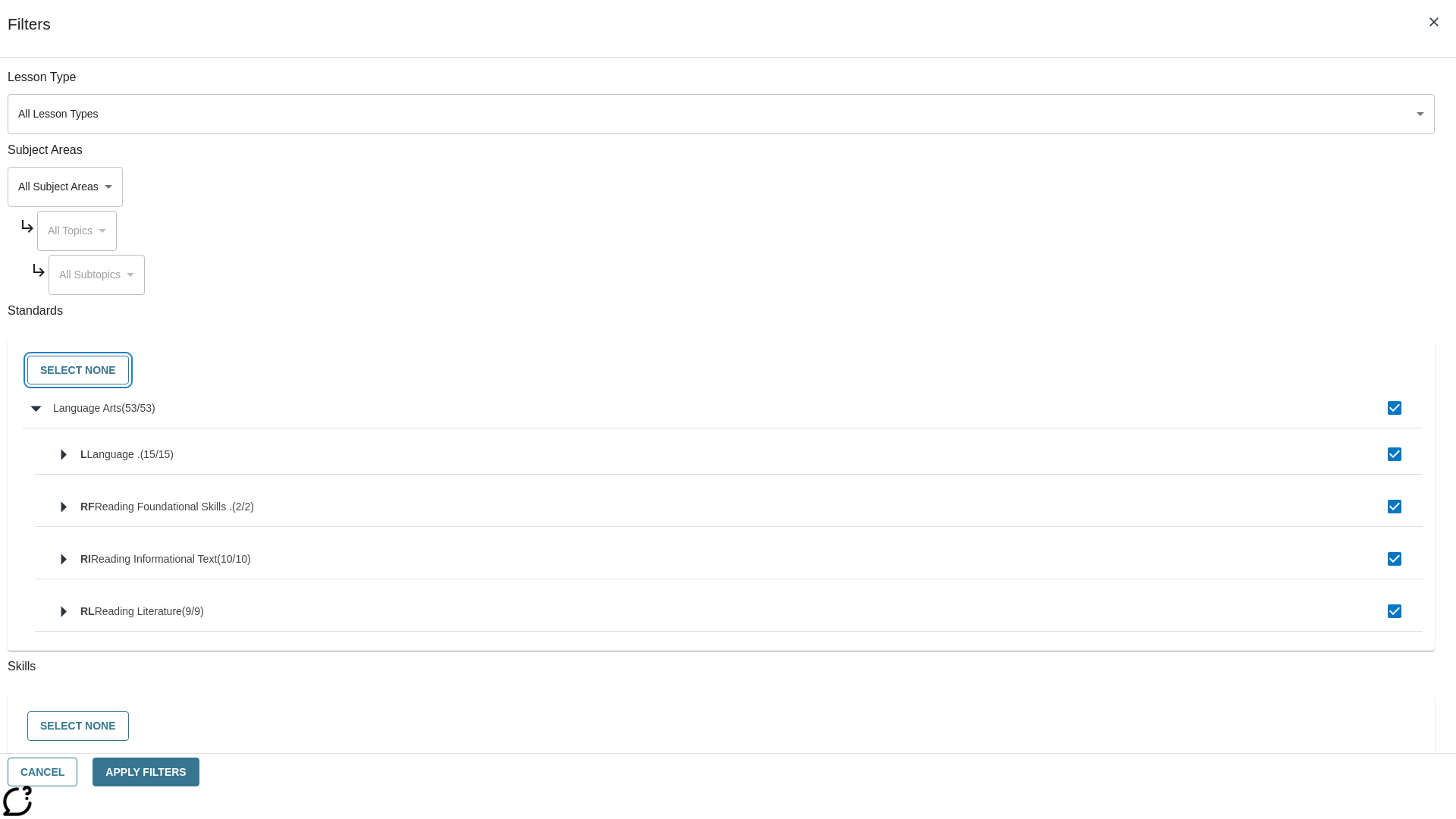
checkbox input "false"
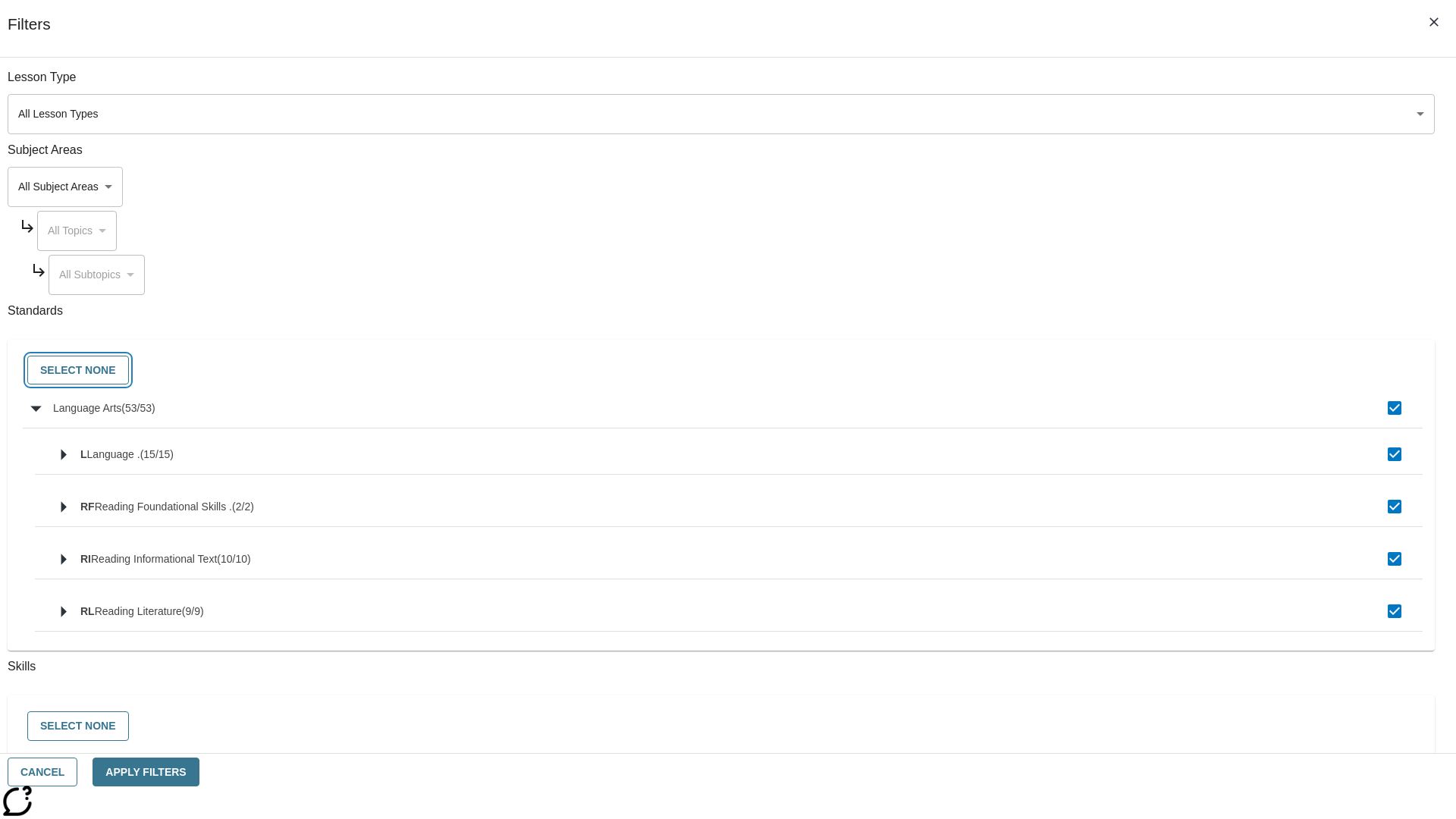
checkbox input "false"
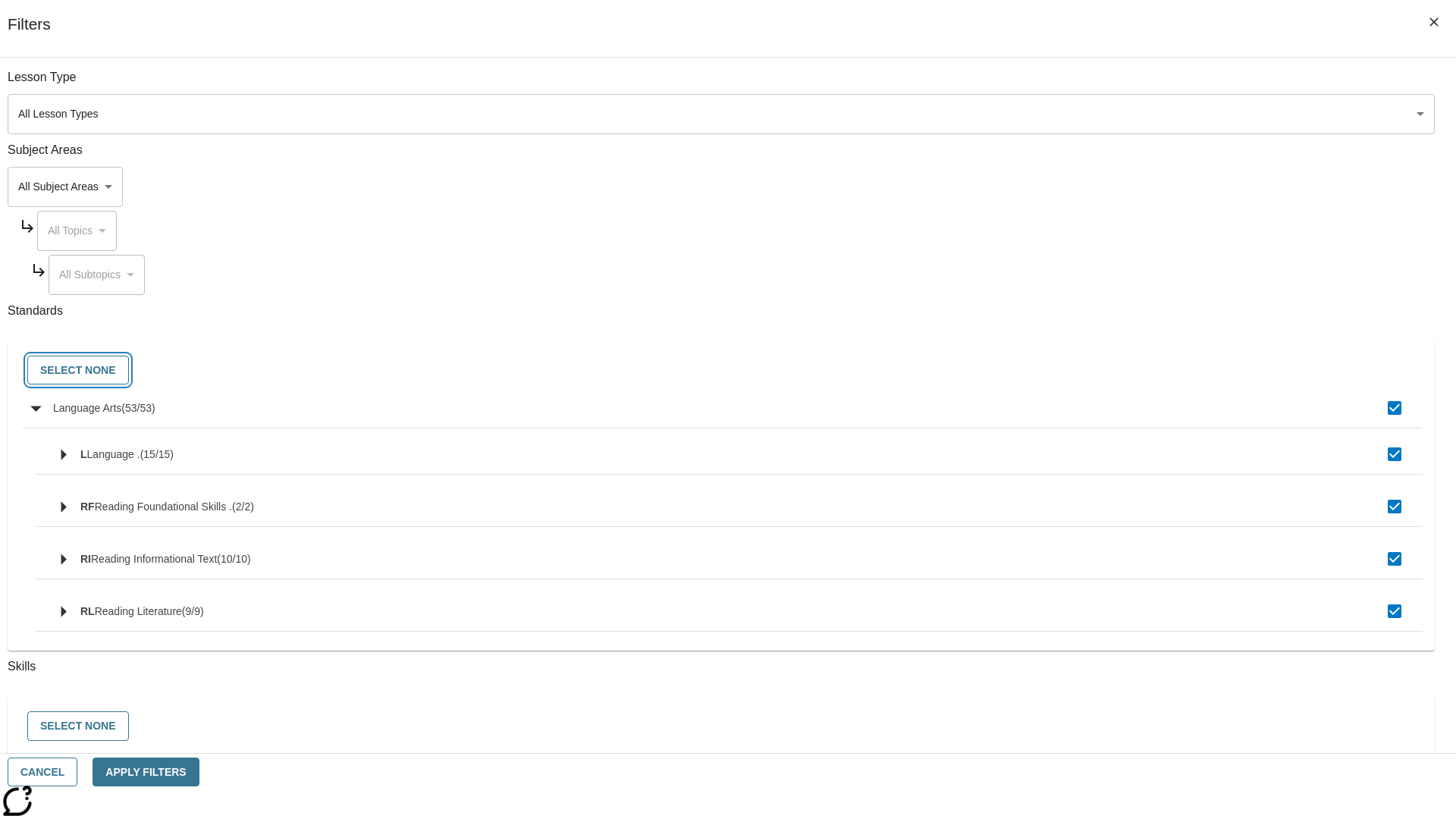
checkbox input "false"
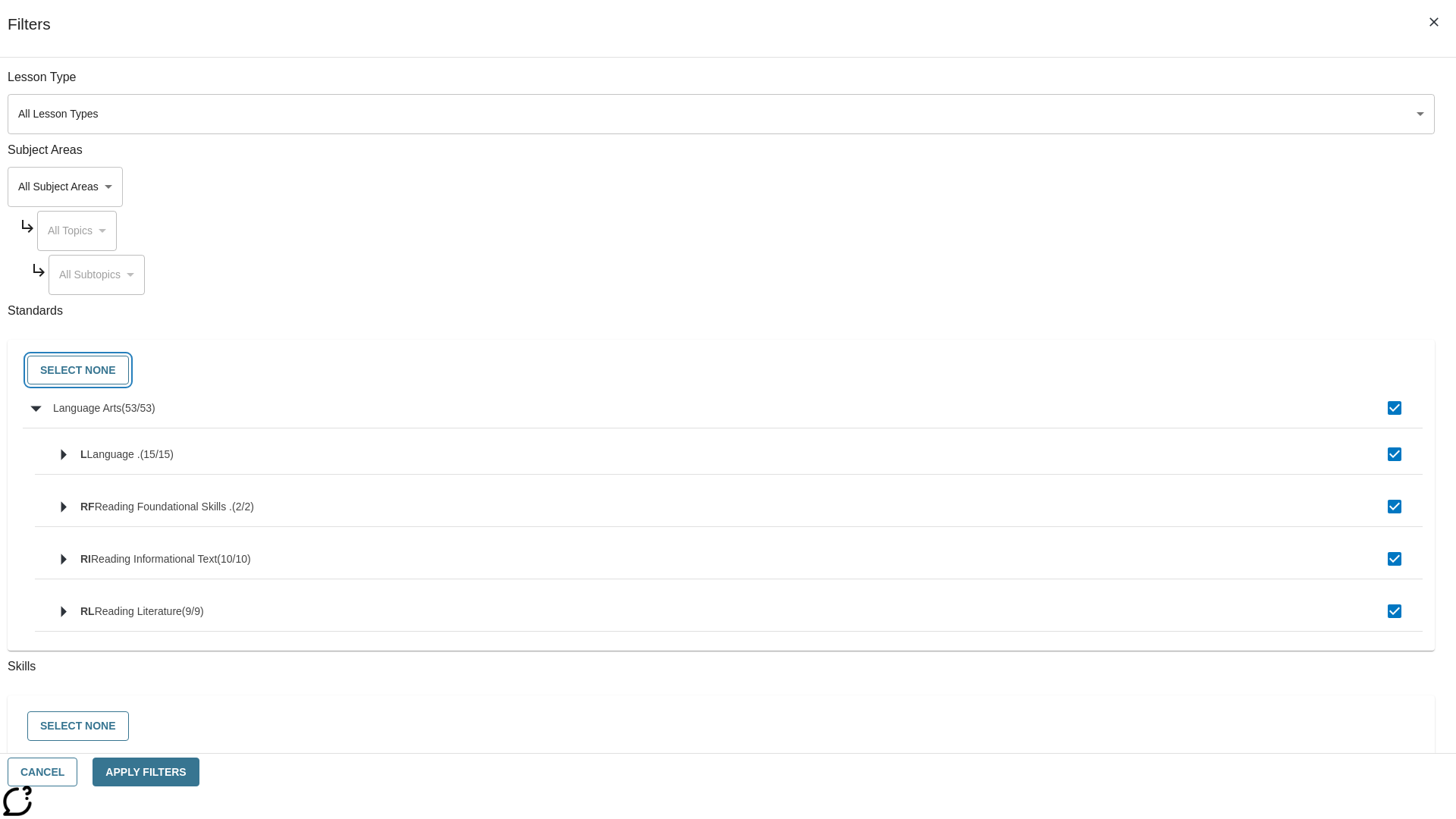
checkbox input "false"
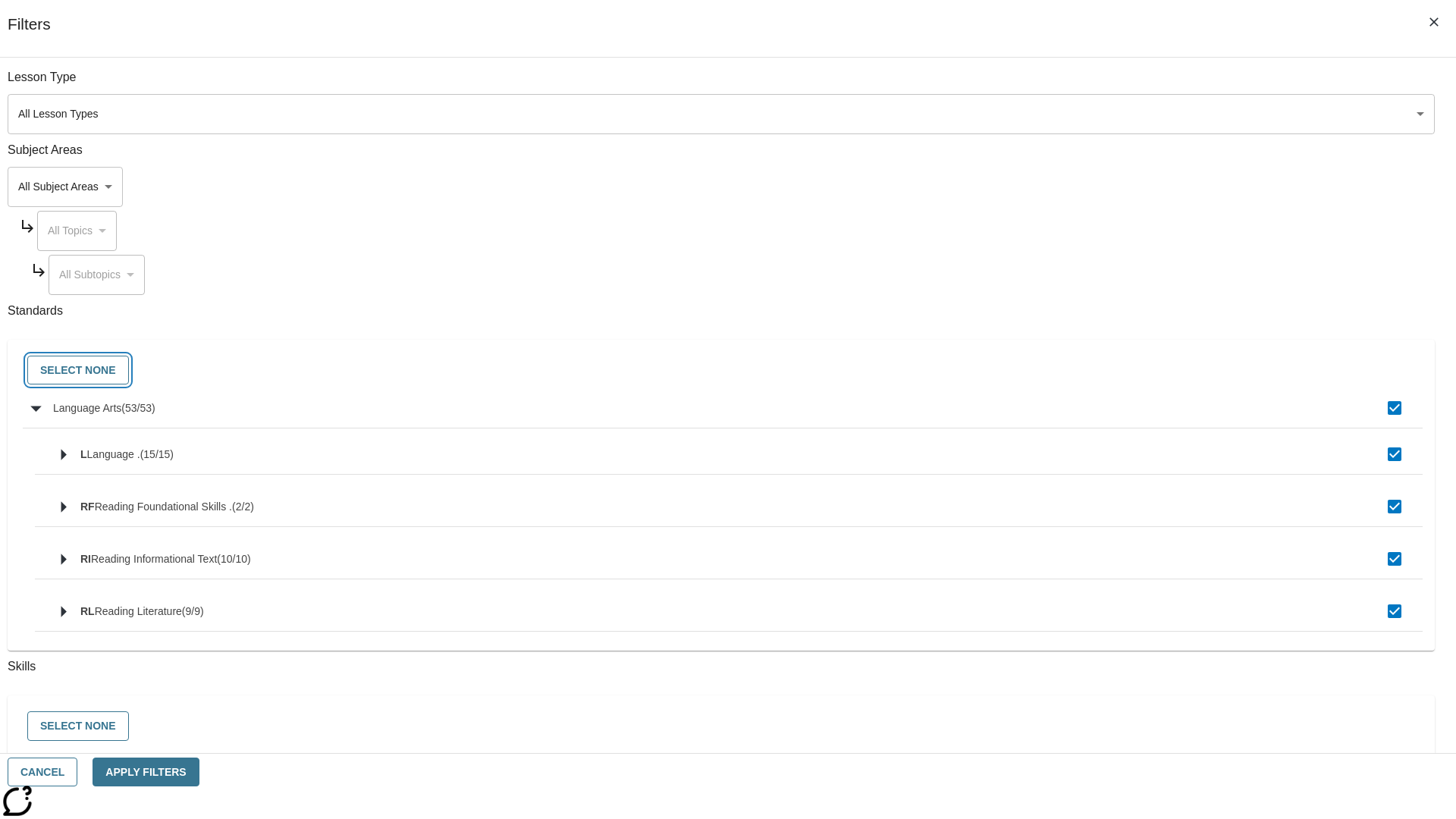
checkbox input "false"
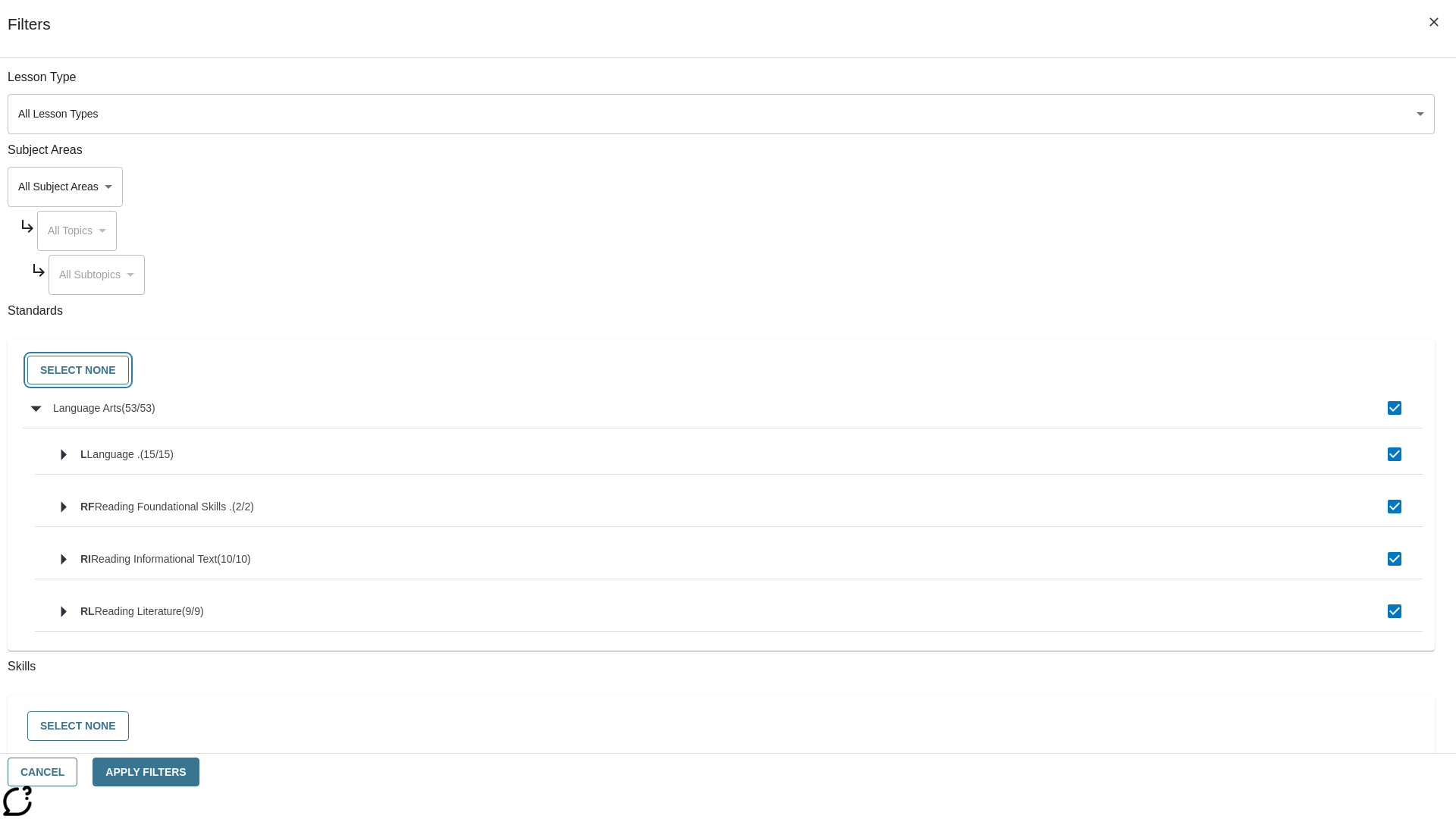
checkbox input "false"
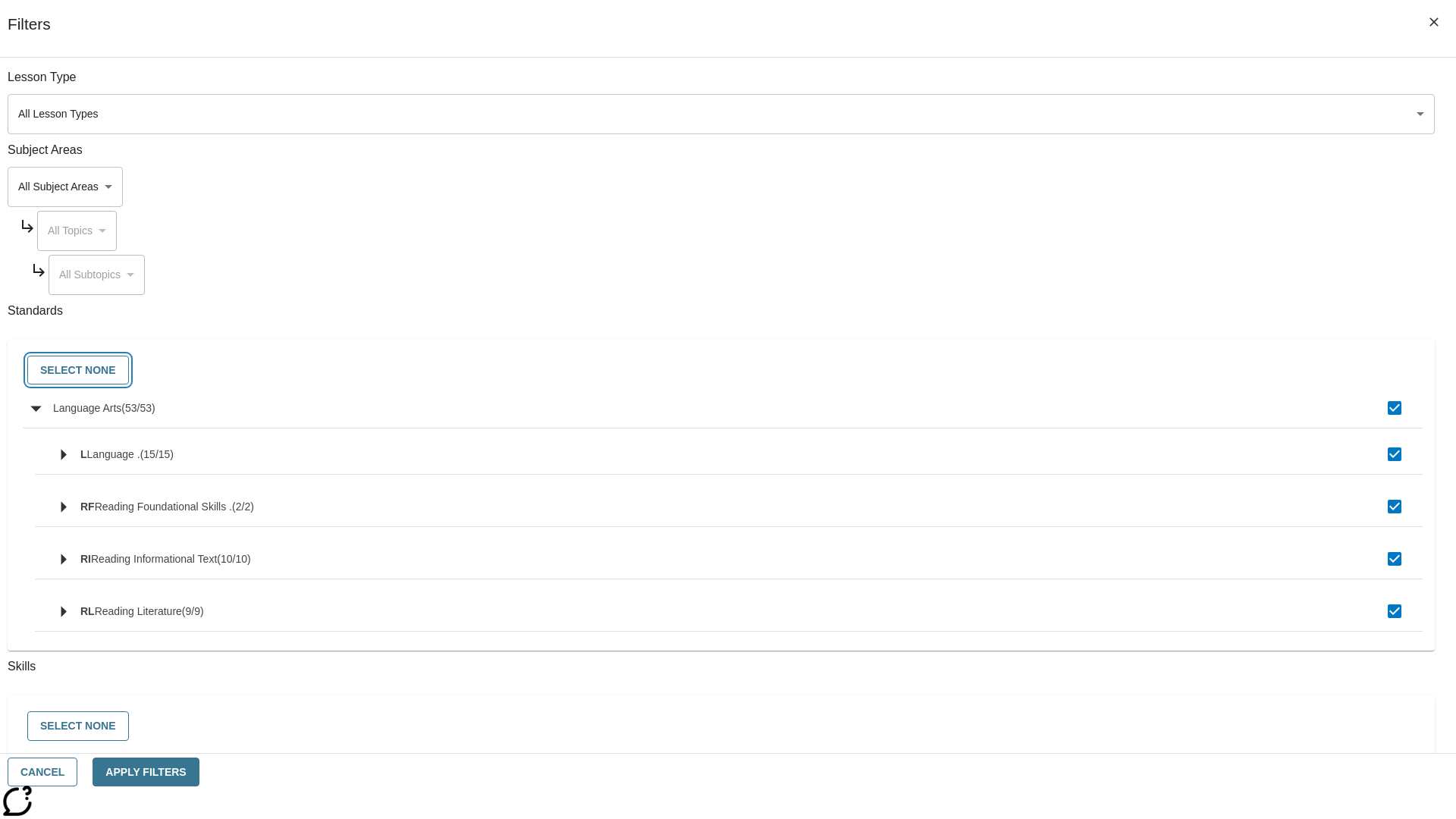
checkbox input "false"
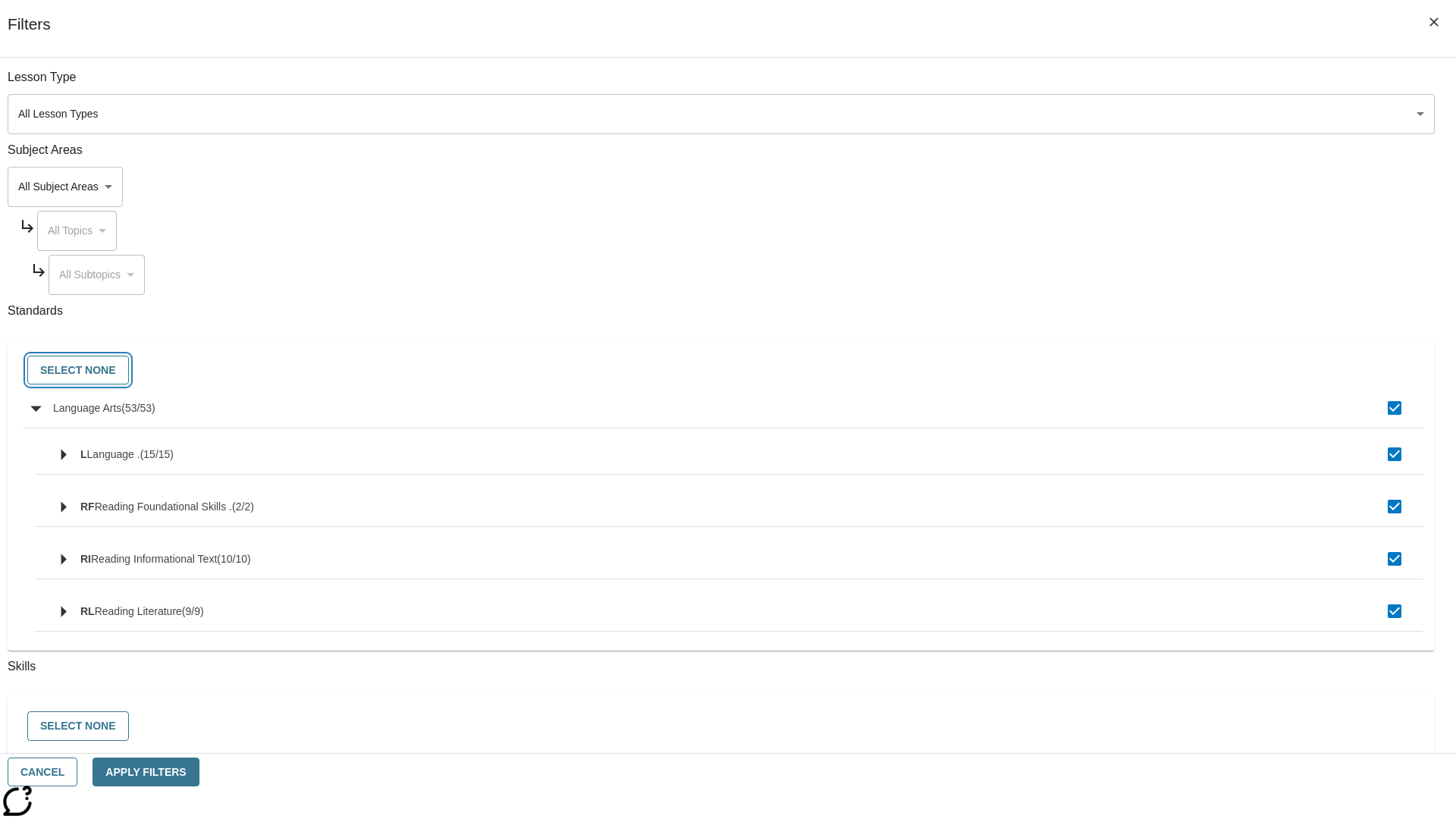
checkbox input "false"
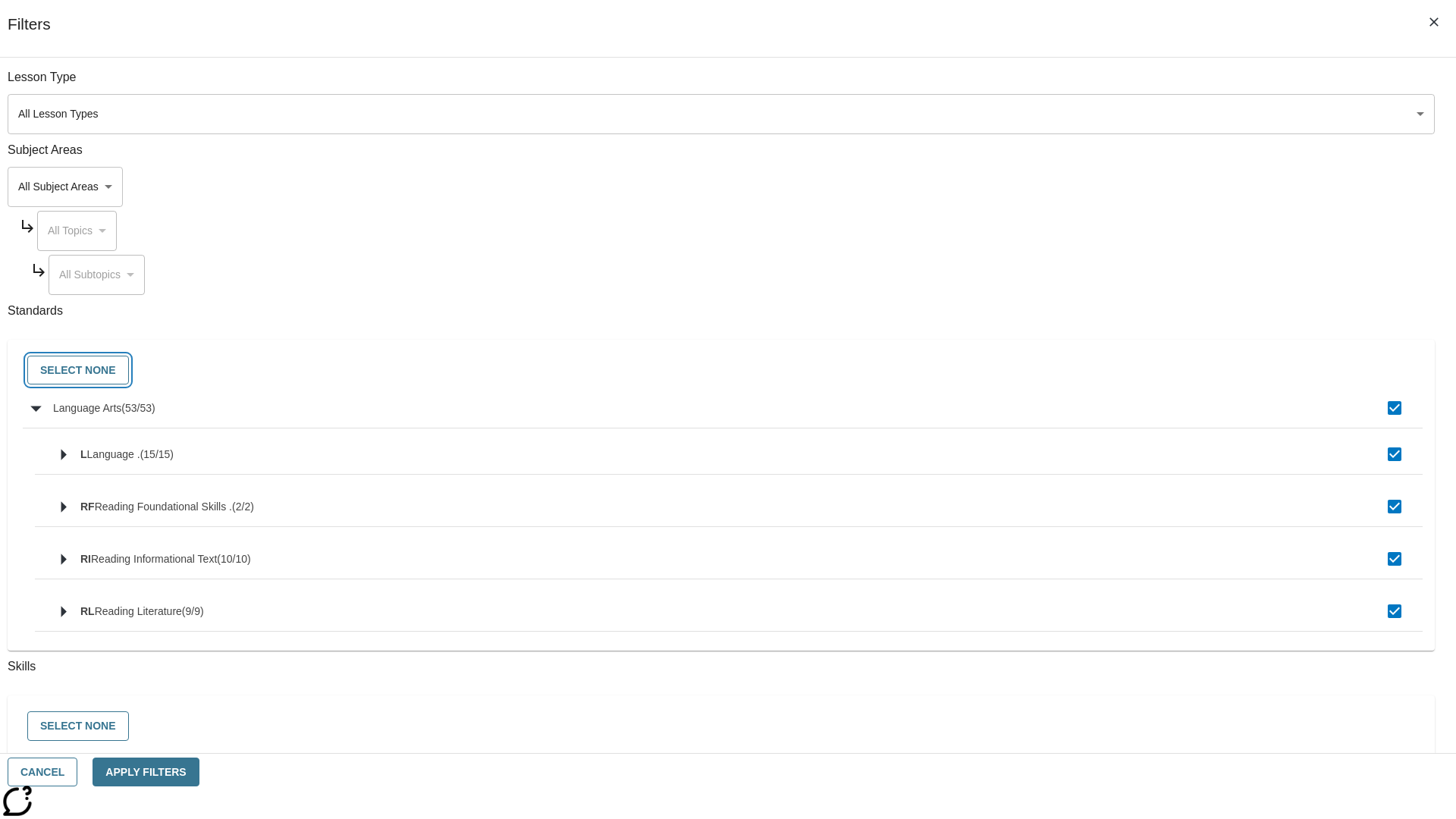
checkbox input "false"
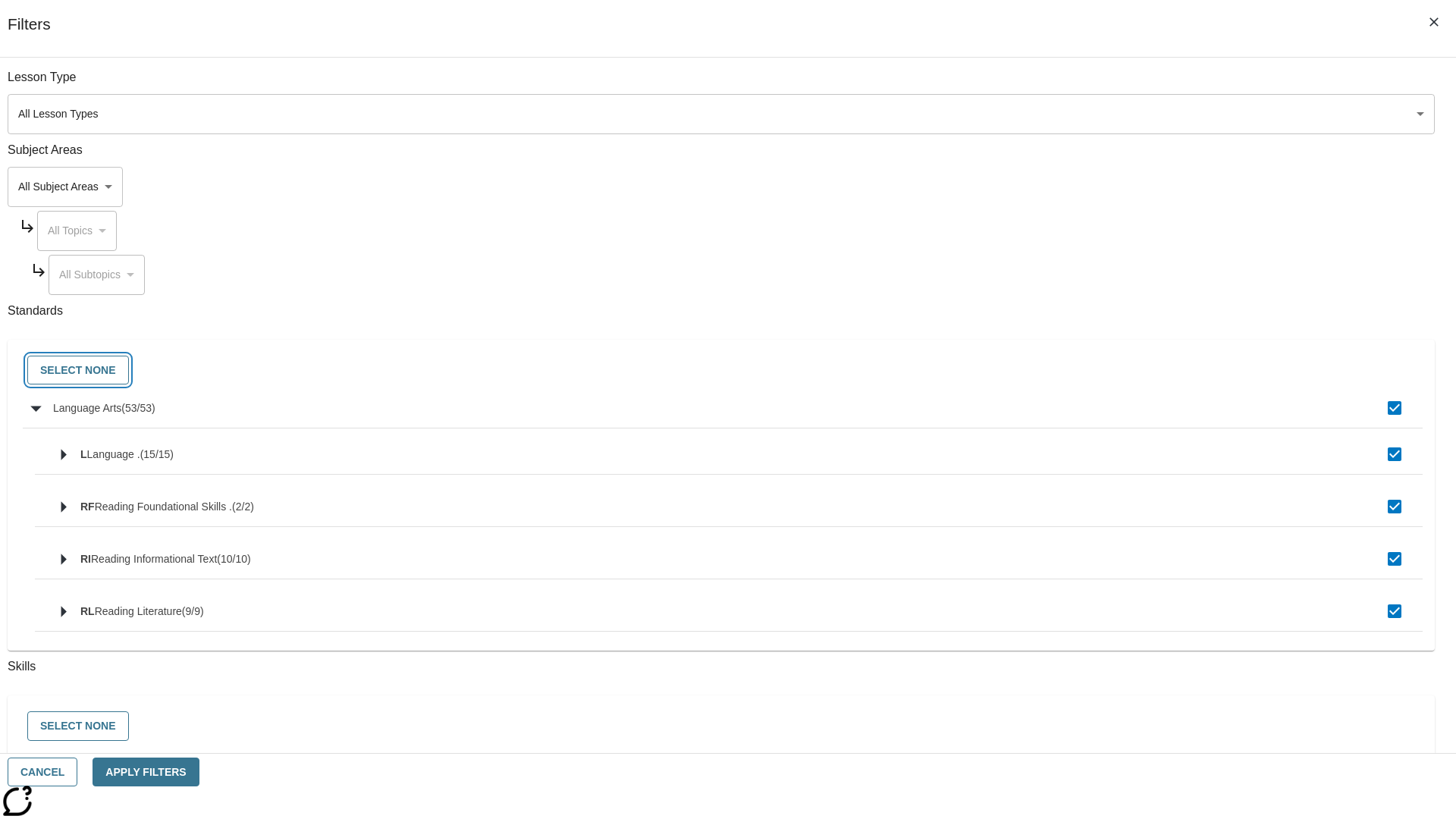
checkbox input "false"
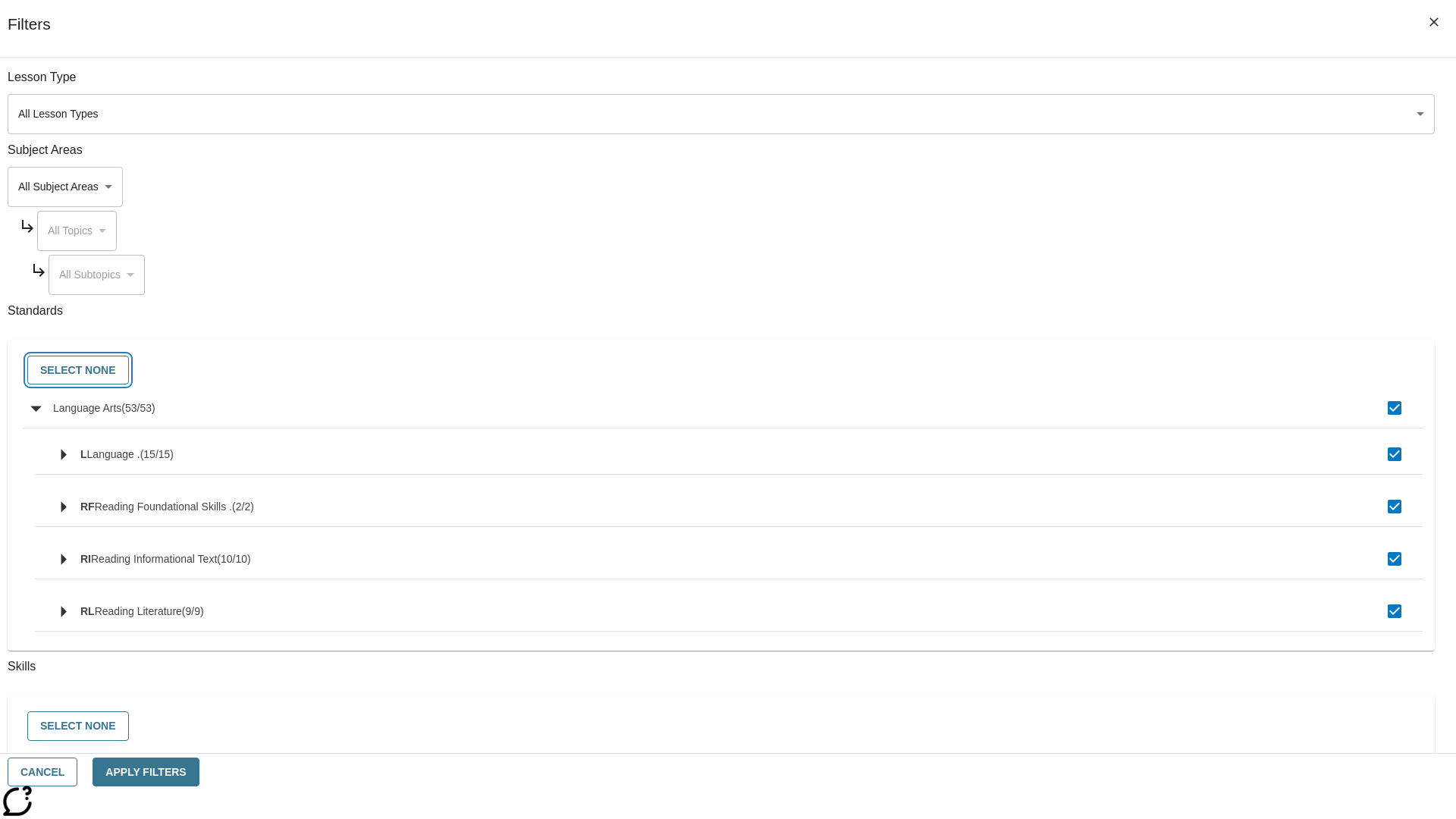
checkbox input "false"
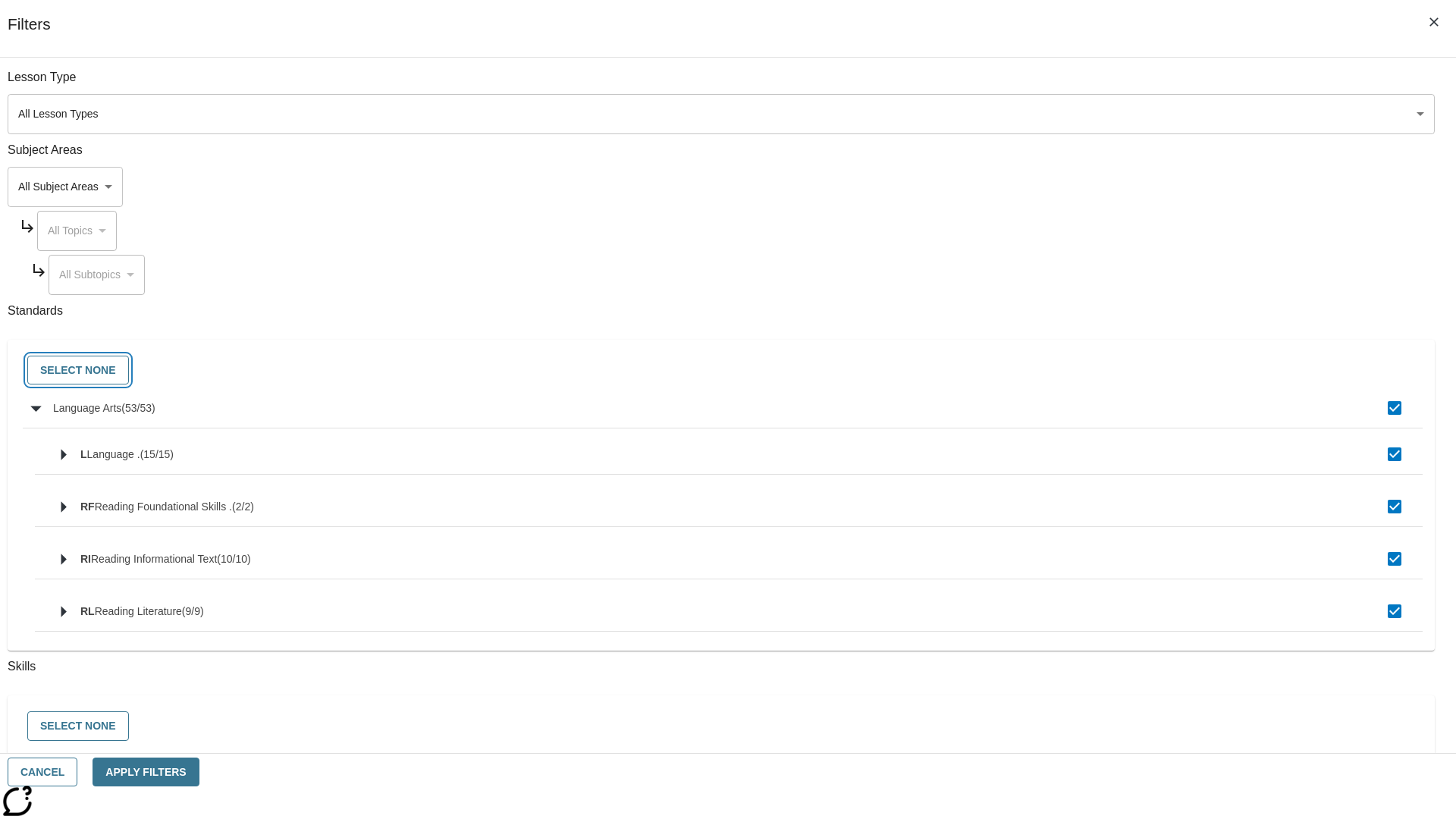
checkbox input "false"
click at [77, 772] on button "Cancel" at bounding box center [42, 772] width 70 height 30
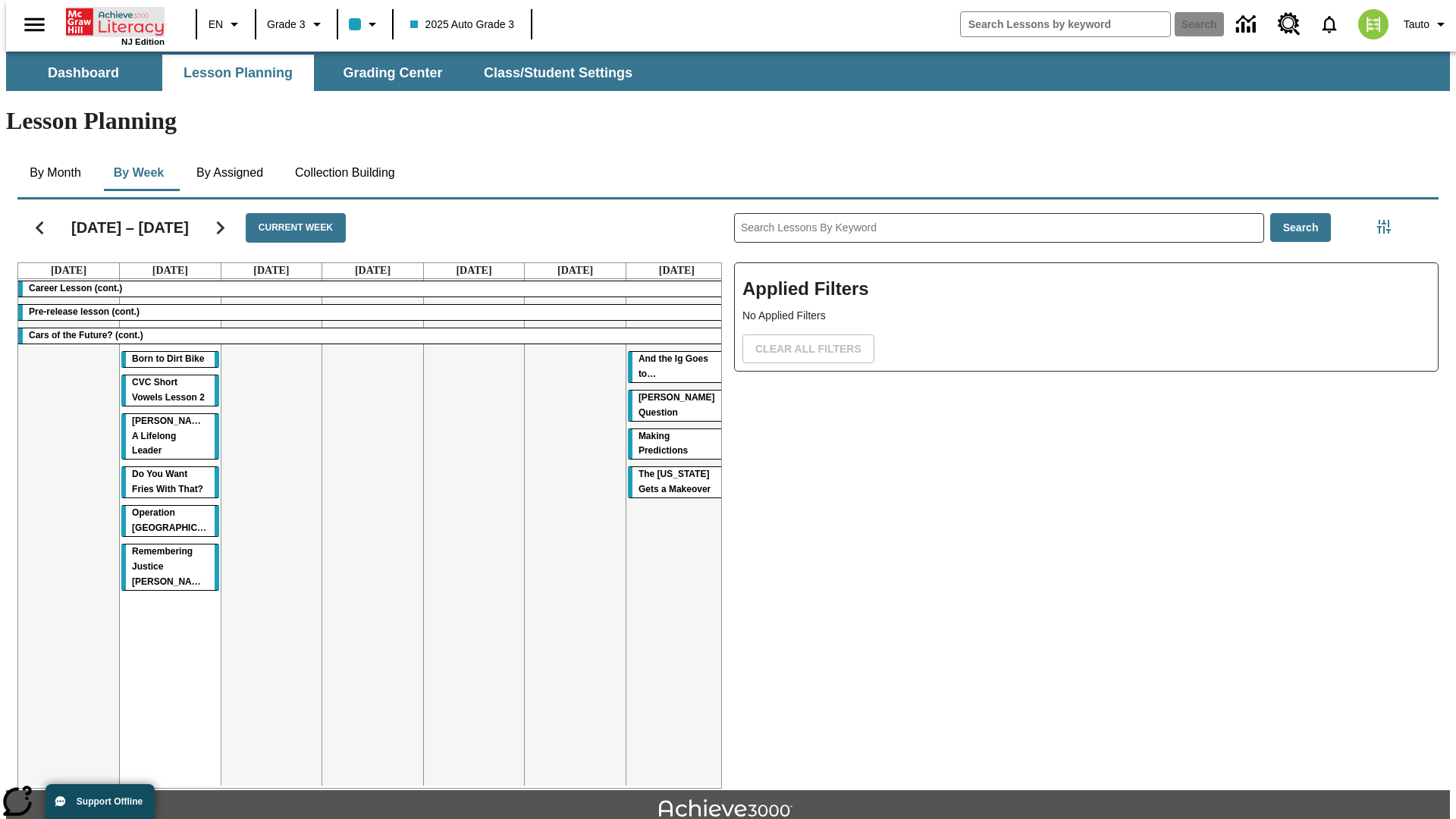
click at [109, 21] on icon "Home" at bounding box center [116, 22] width 101 height 30
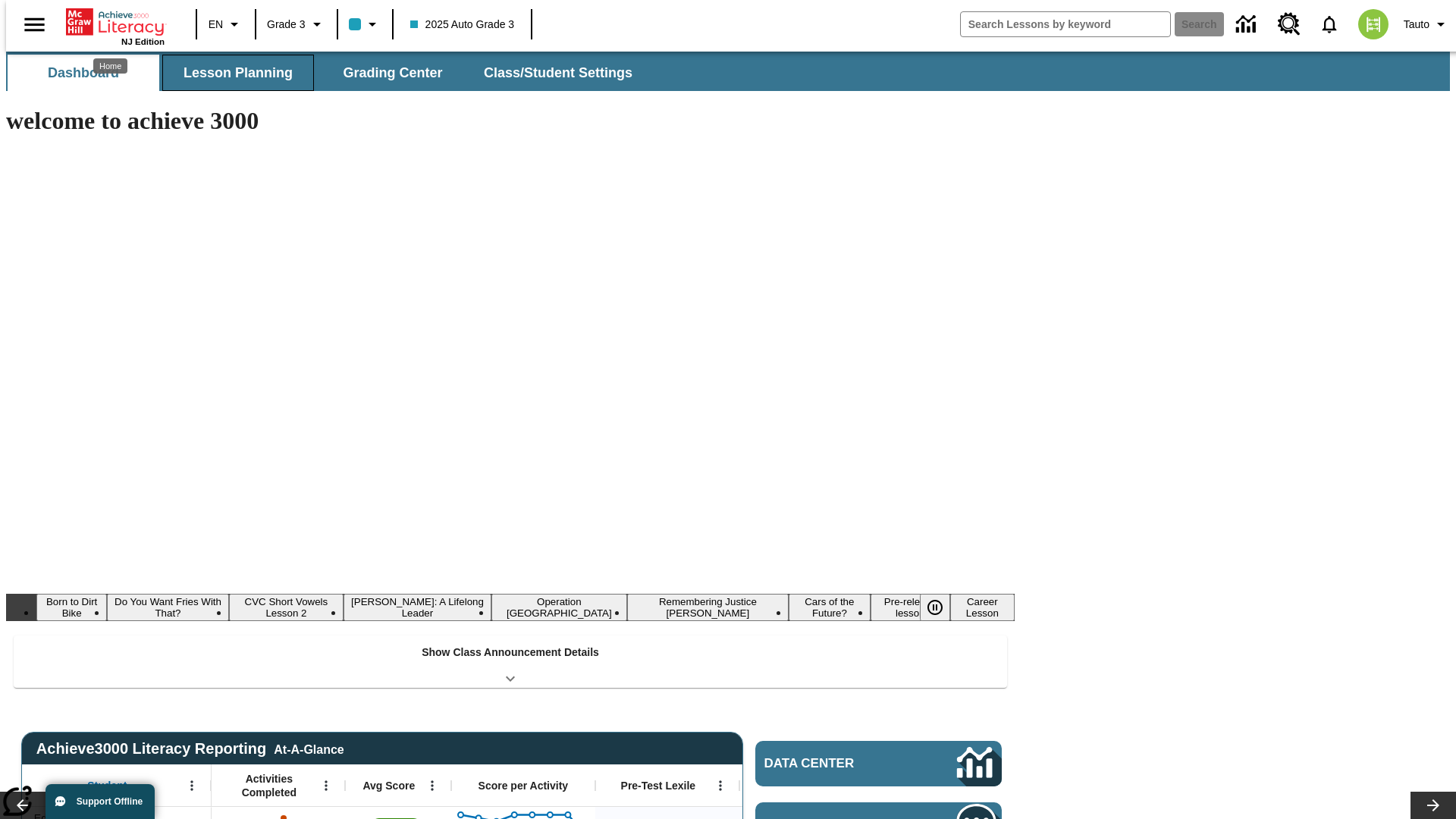
click at [232, 72] on button "Lesson Planning" at bounding box center [238, 73] width 152 height 37
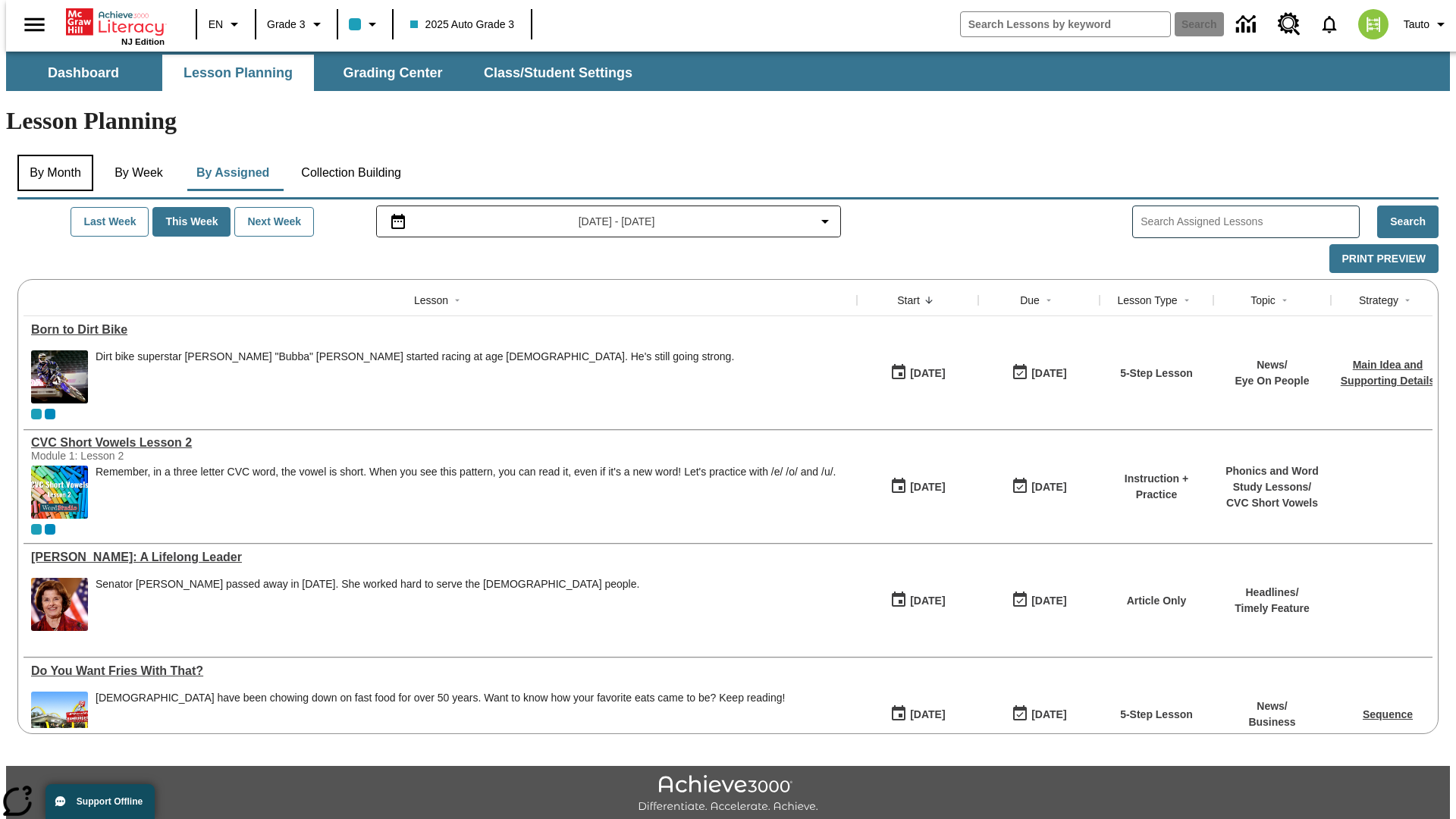
click at [51, 155] on button "By Month" at bounding box center [55, 173] width 76 height 37
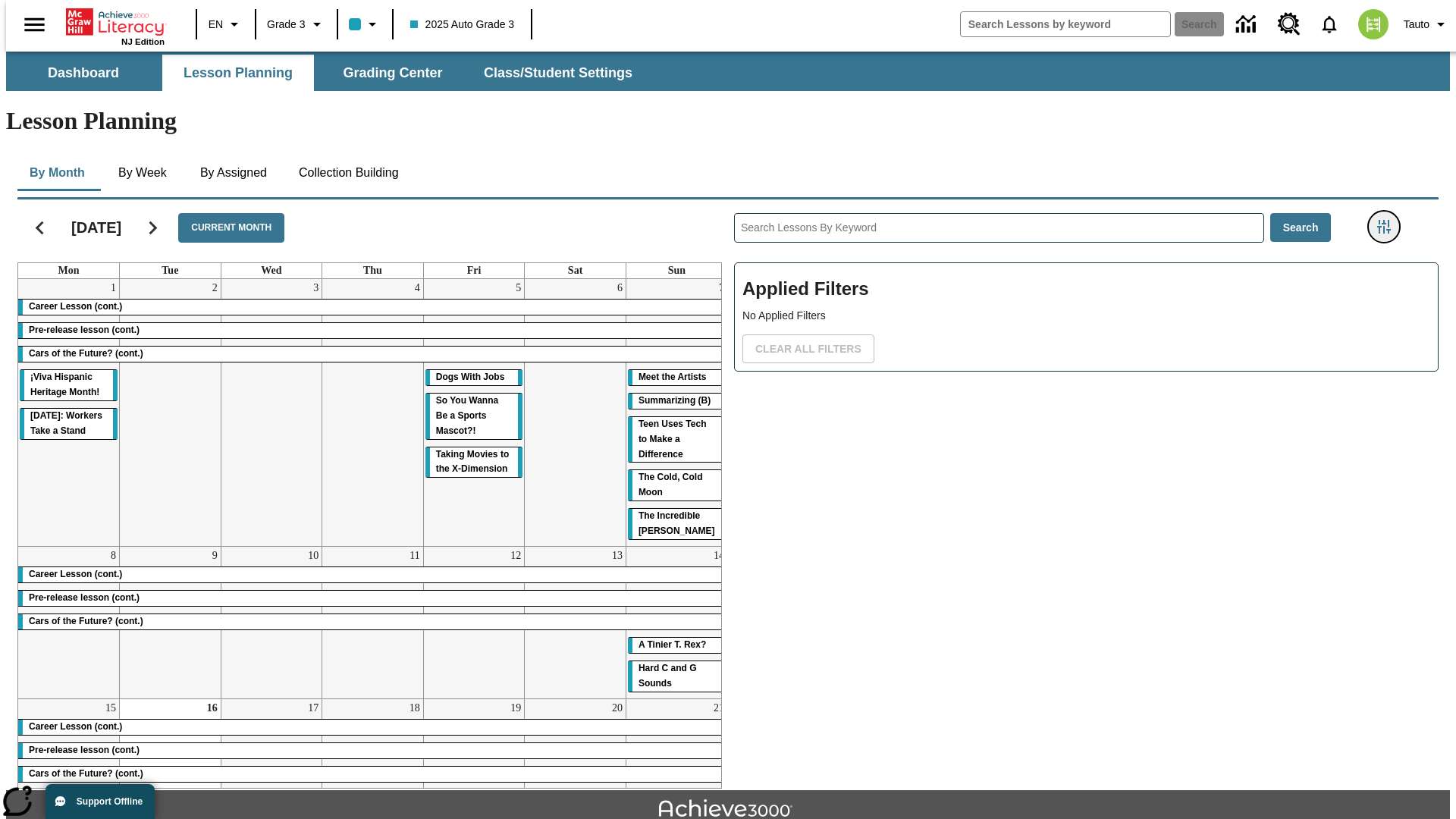
click at [1389, 220] on icon "Filters Side menu" at bounding box center [1384, 226] width 13 height 13
